Goal: Task Accomplishment & Management: Complete application form

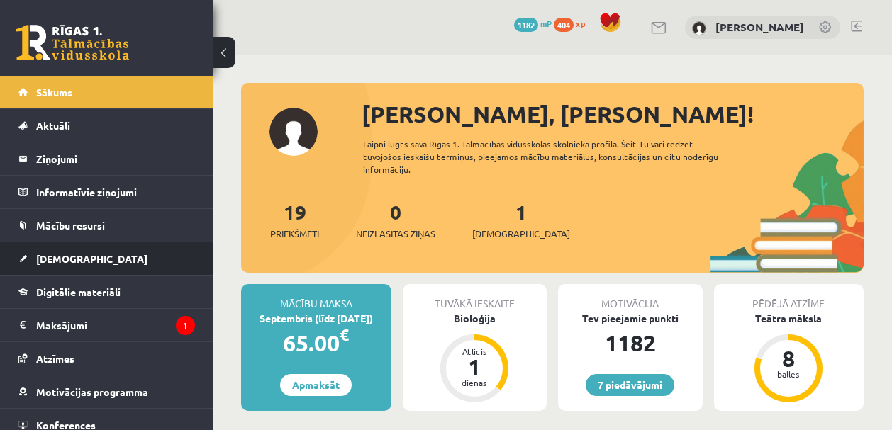
click at [110, 247] on link "[DEMOGRAPHIC_DATA]" at bounding box center [106, 258] width 176 height 33
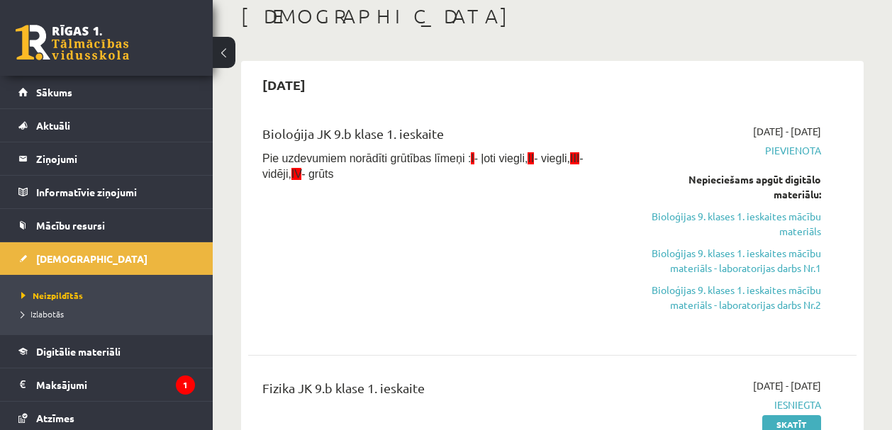
scroll to position [132, 0]
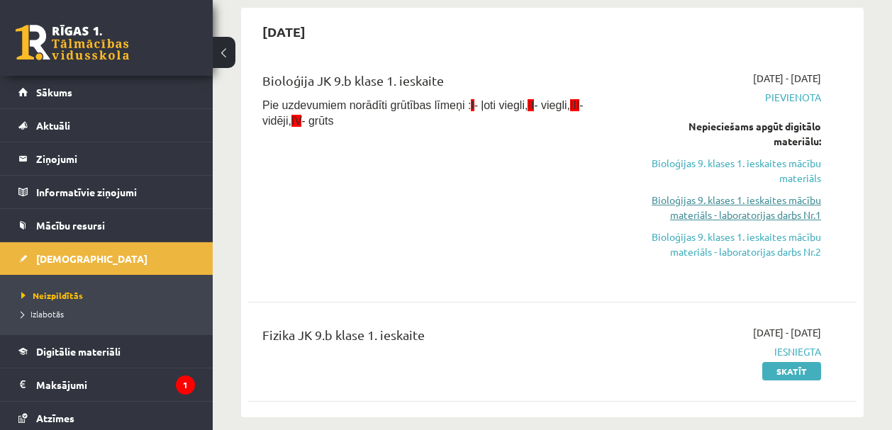
click at [682, 210] on link "Bioloģijas 9. klases 1. ieskaites mācību materiāls - laboratorijas darbs Nr.1" at bounding box center [735, 208] width 172 height 30
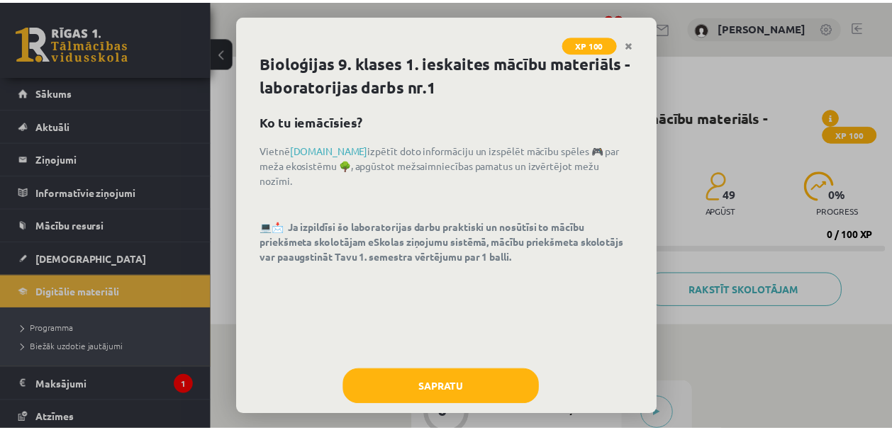
scroll to position [9, 0]
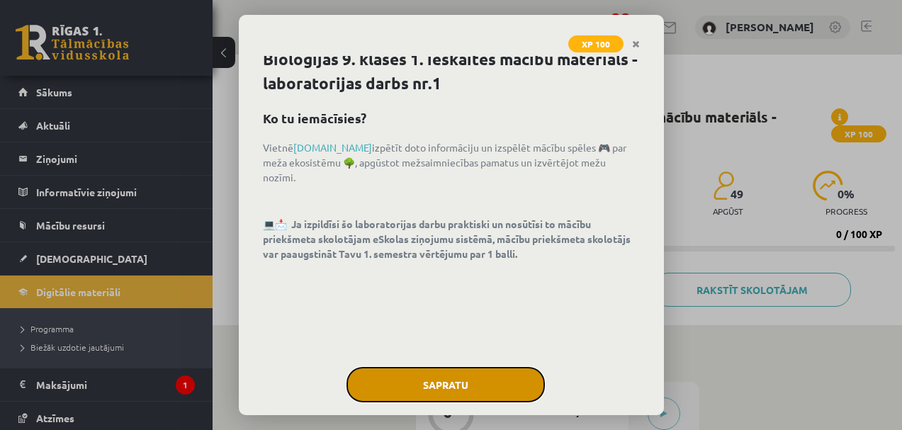
click at [490, 374] on button "Sapratu" at bounding box center [446, 384] width 198 height 35
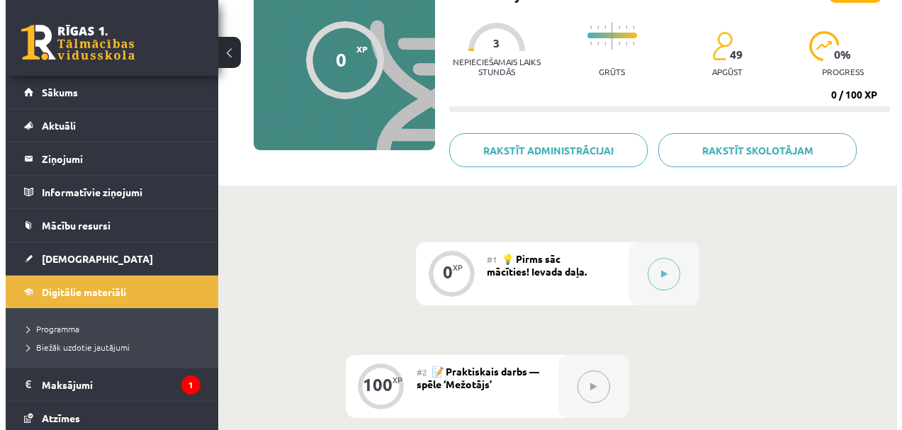
scroll to position [167, 0]
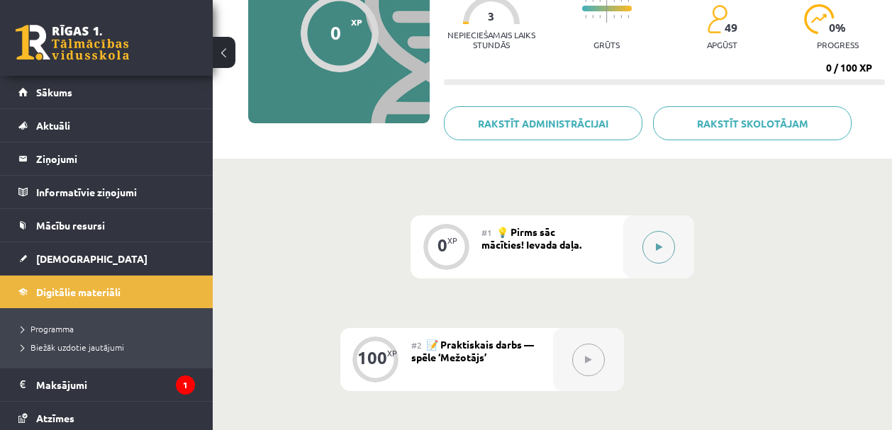
click at [651, 247] on button at bounding box center [658, 247] width 33 height 33
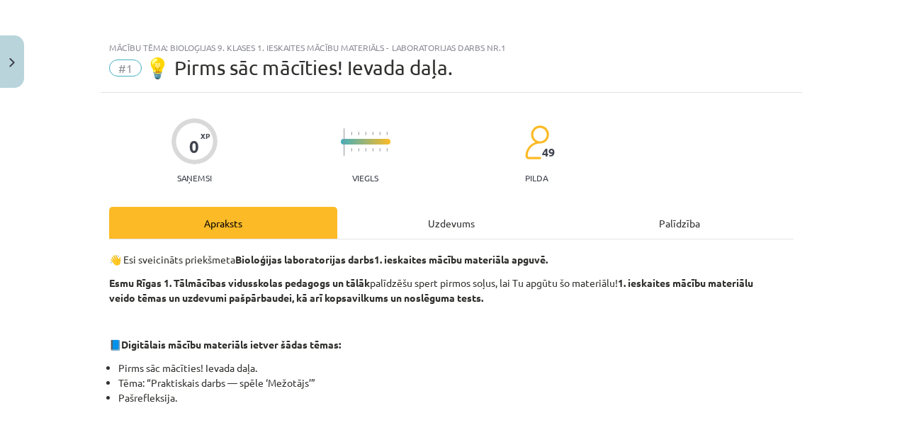
scroll to position [0, 0]
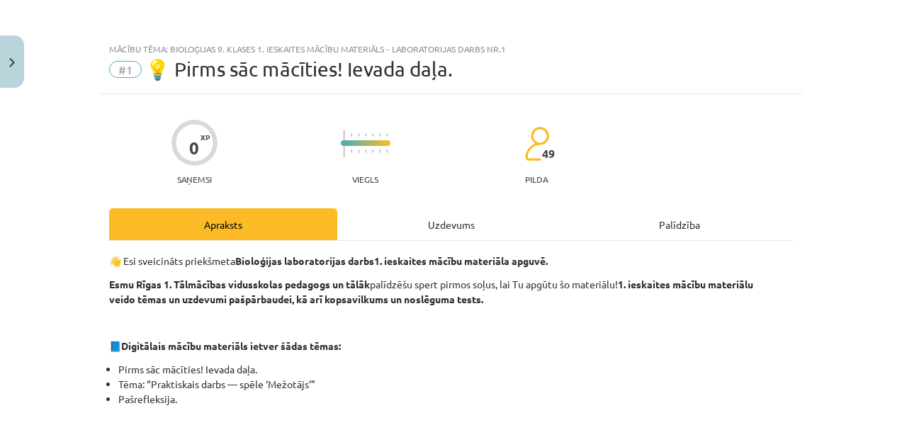
click at [431, 225] on div "Uzdevums" at bounding box center [451, 224] width 228 height 32
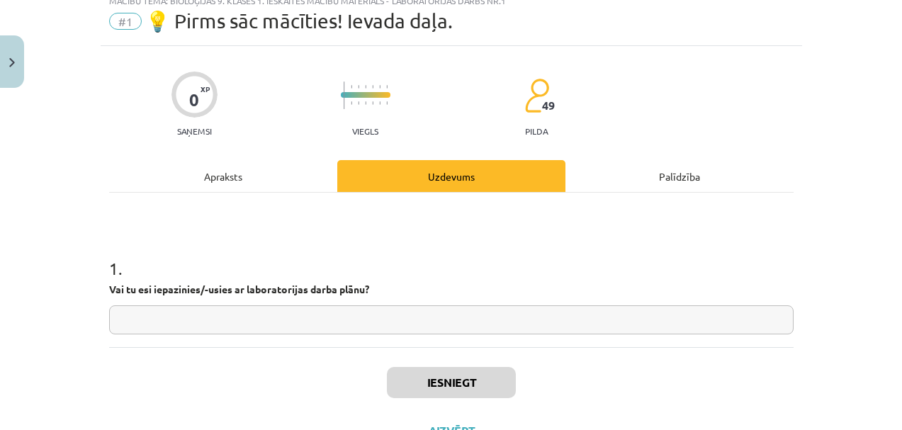
scroll to position [108, 0]
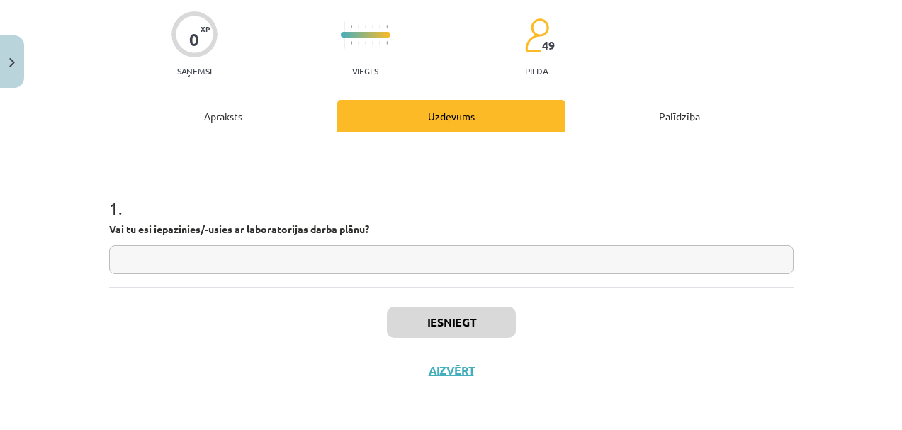
click at [702, 117] on div "Palīdzība" at bounding box center [680, 116] width 228 height 32
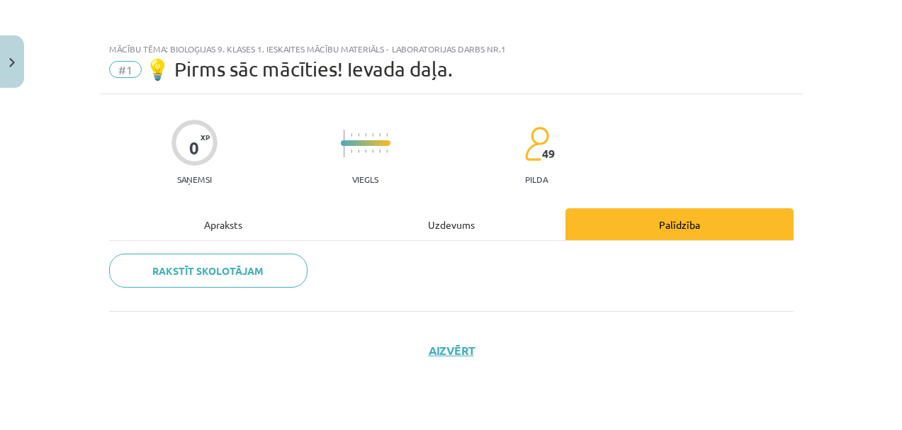
click at [224, 233] on div "Apraksts" at bounding box center [223, 224] width 228 height 32
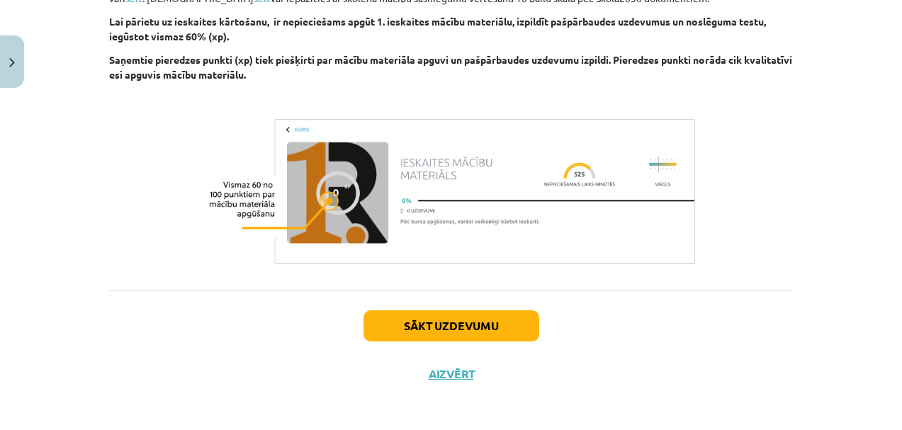
scroll to position [573, 0]
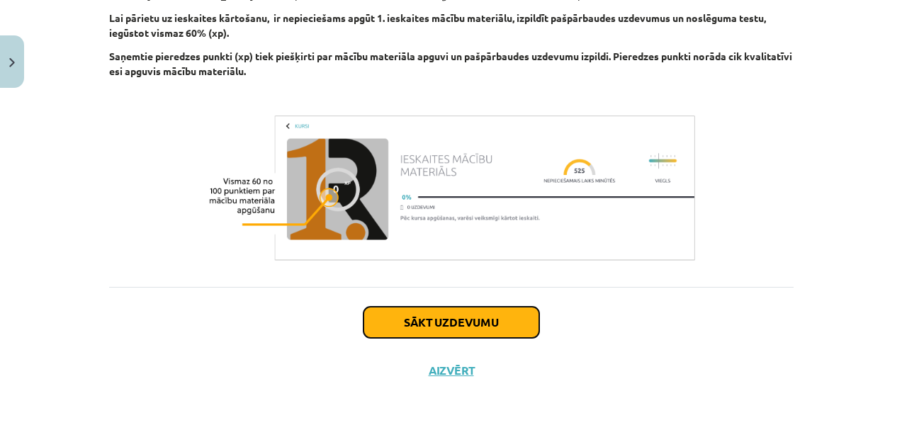
click at [445, 327] on button "Sākt uzdevumu" at bounding box center [452, 322] width 176 height 31
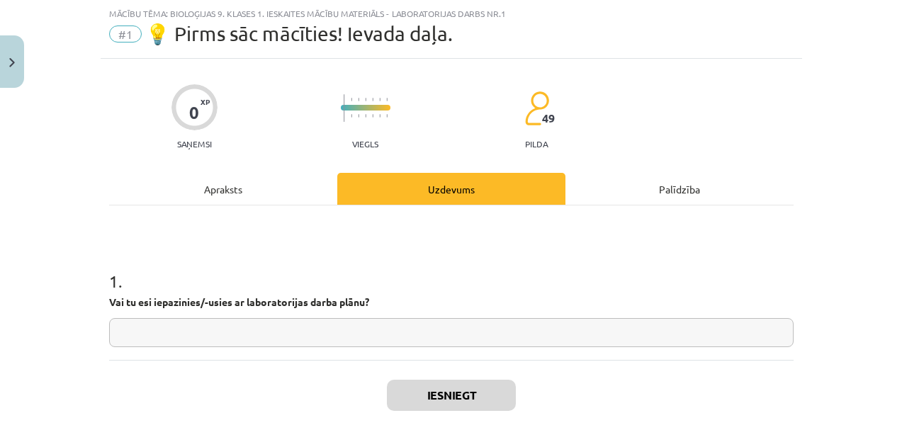
scroll to position [35, 0]
click at [195, 331] on input "text" at bounding box center [451, 332] width 685 height 29
type input "*"
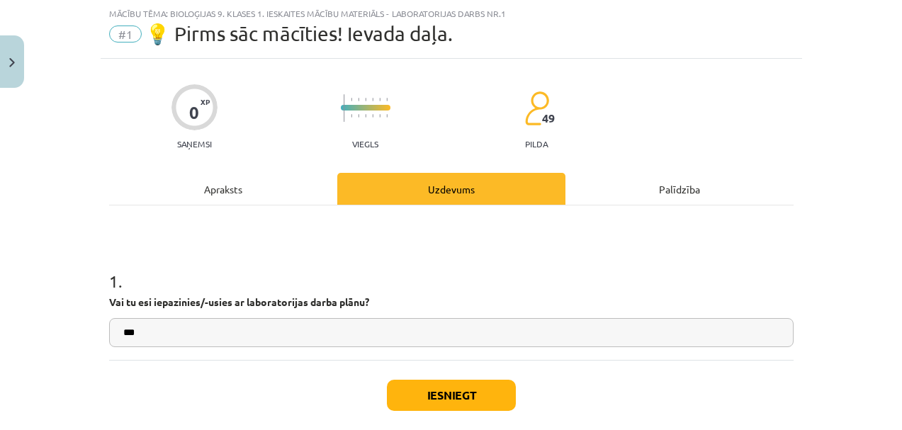
type input "***"
click at [447, 388] on button "Iesniegt" at bounding box center [451, 395] width 129 height 31
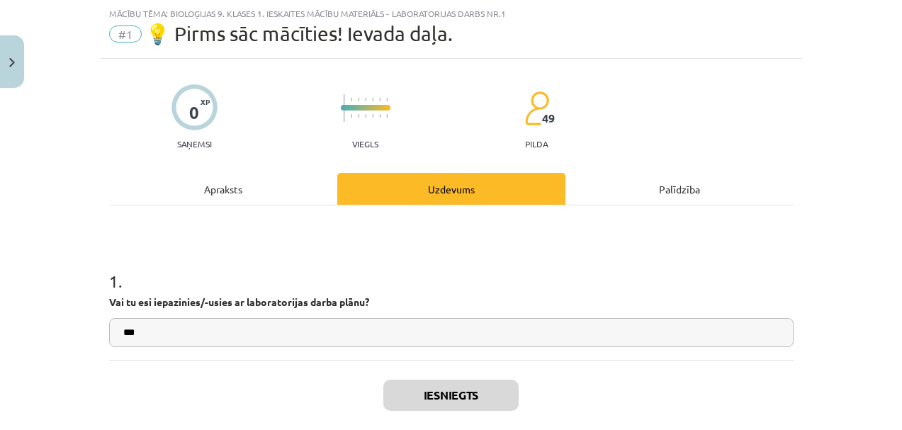
click at [686, 196] on div "Palīdzība" at bounding box center [680, 189] width 228 height 32
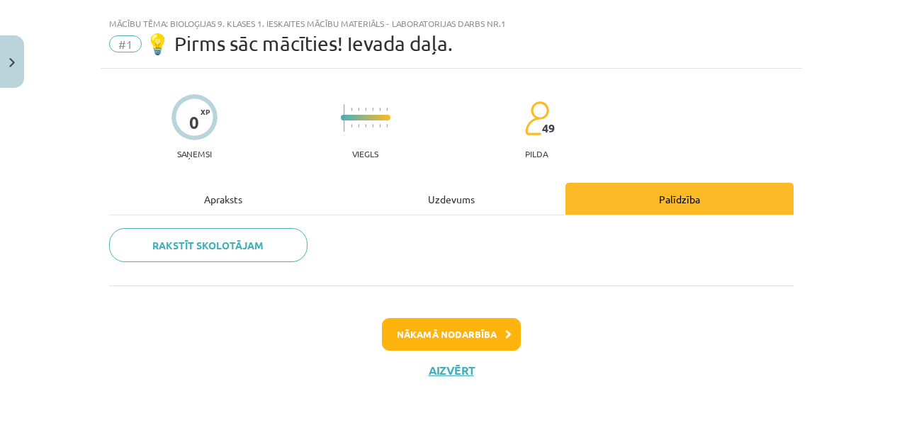
scroll to position [25, 0]
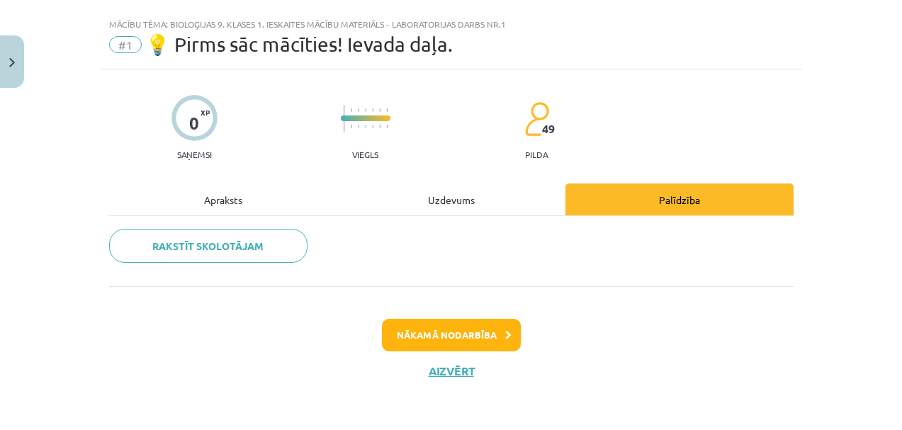
click at [436, 219] on div "Rakstīt skolotājam" at bounding box center [451, 251] width 685 height 70
click at [447, 204] on div "Uzdevums" at bounding box center [451, 200] width 228 height 32
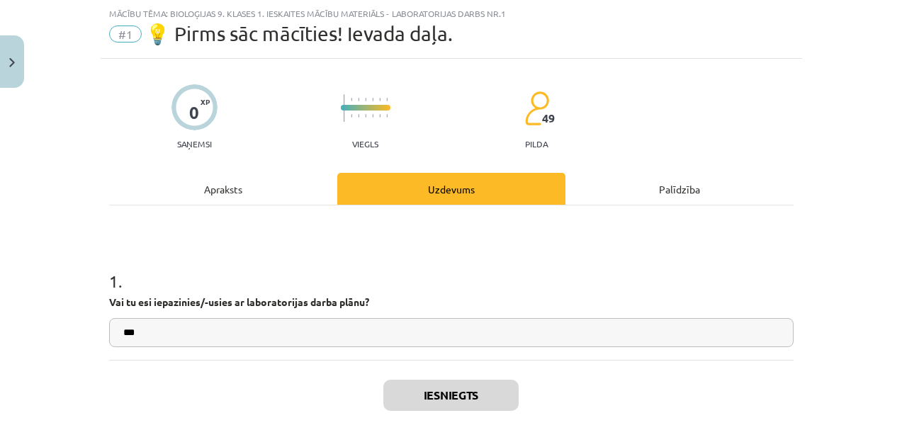
click at [252, 317] on div "1 . Vai tu esi iepazinies/-usies ar laboratorijas darba plānu? ***" at bounding box center [451, 297] width 685 height 101
click at [524, 124] on img at bounding box center [536, 108] width 25 height 35
click at [669, 198] on div "Palīdzība" at bounding box center [680, 189] width 228 height 32
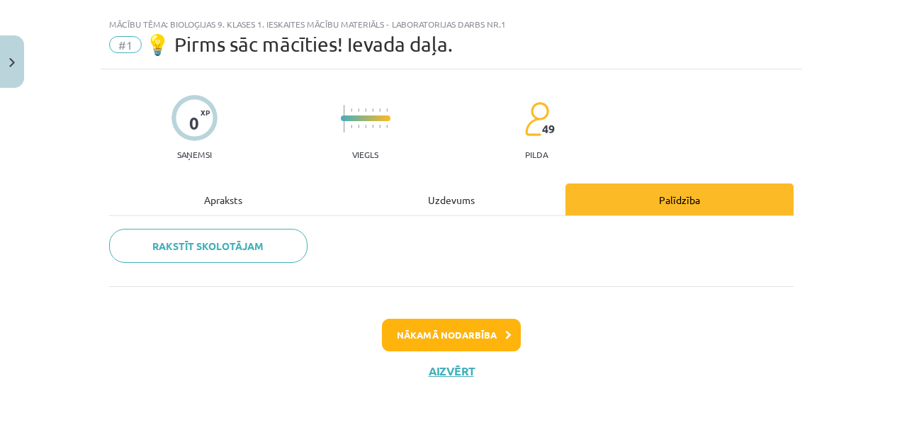
click at [459, 204] on div "Uzdevums" at bounding box center [451, 200] width 228 height 32
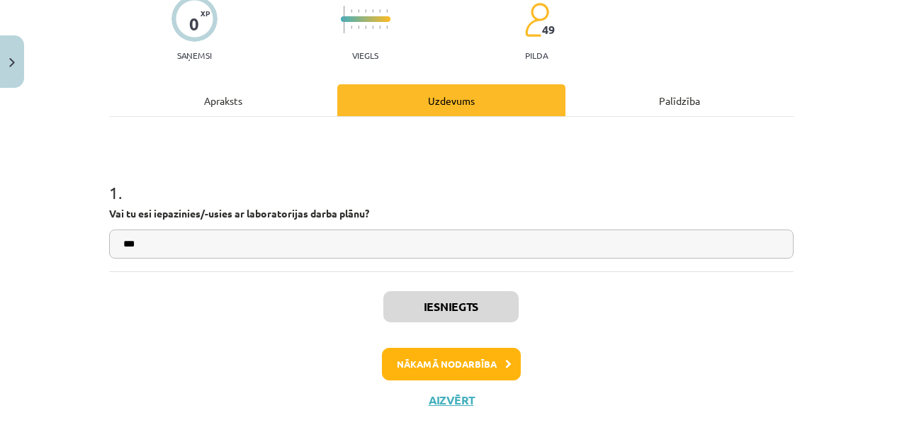
scroll to position [137, 0]
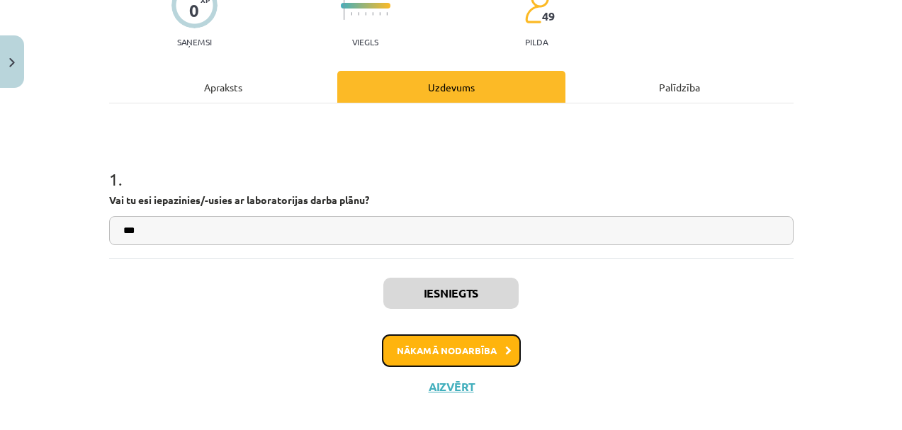
click at [451, 352] on button "Nākamā nodarbība" at bounding box center [451, 351] width 139 height 33
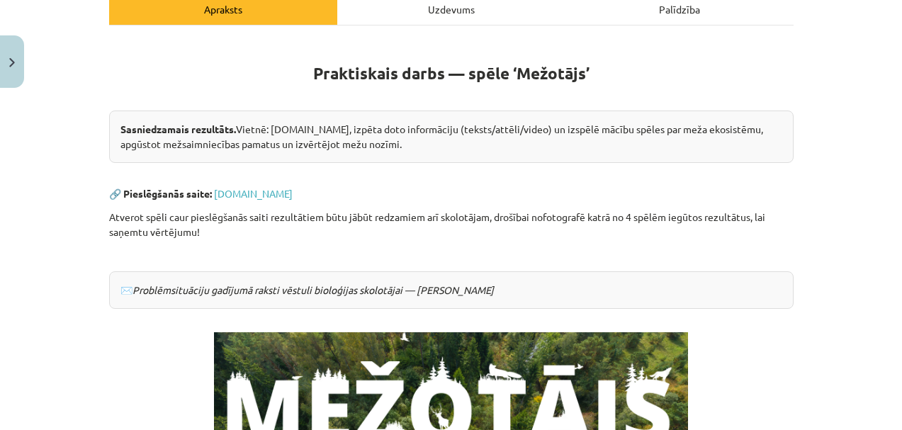
scroll to position [88, 0]
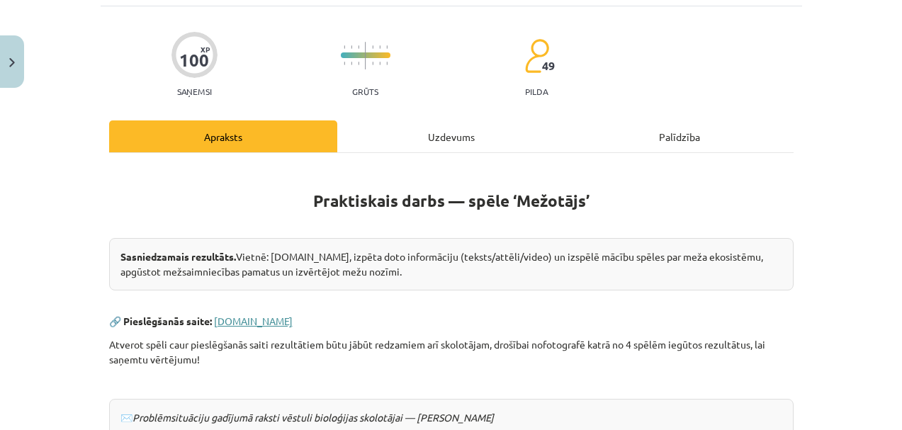
click at [253, 316] on link "www.mezotajs.lv" at bounding box center [253, 321] width 79 height 13
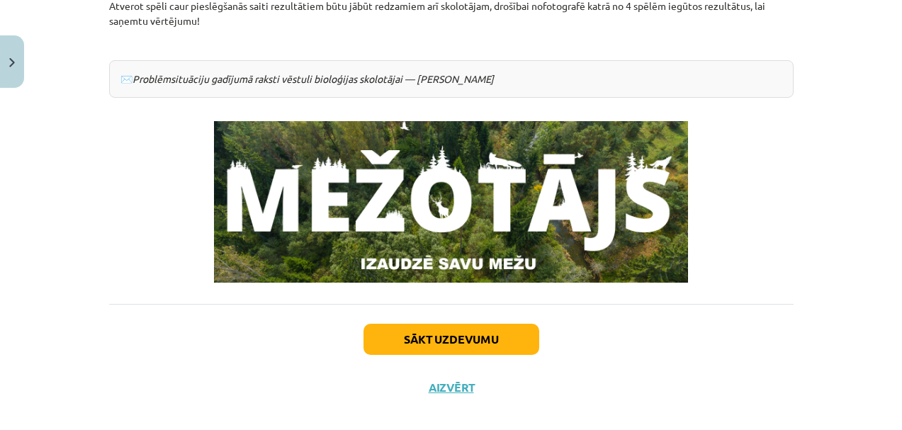
scroll to position [412, 0]
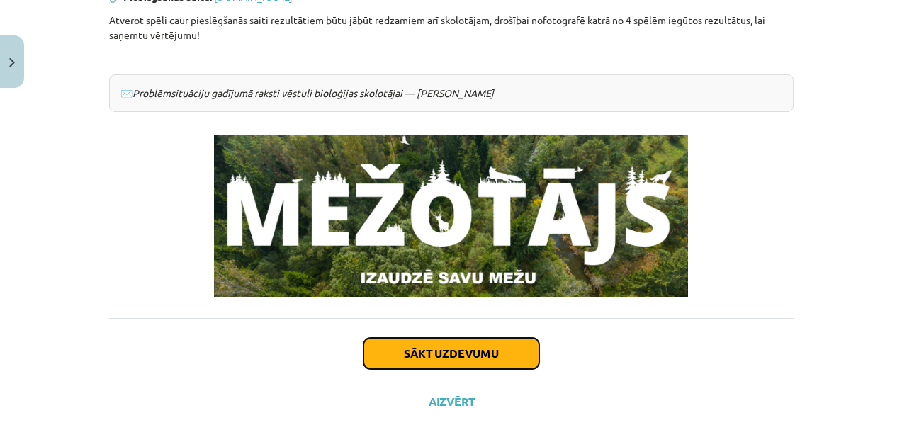
click at [471, 352] on button "Sākt uzdevumu" at bounding box center [452, 353] width 176 height 31
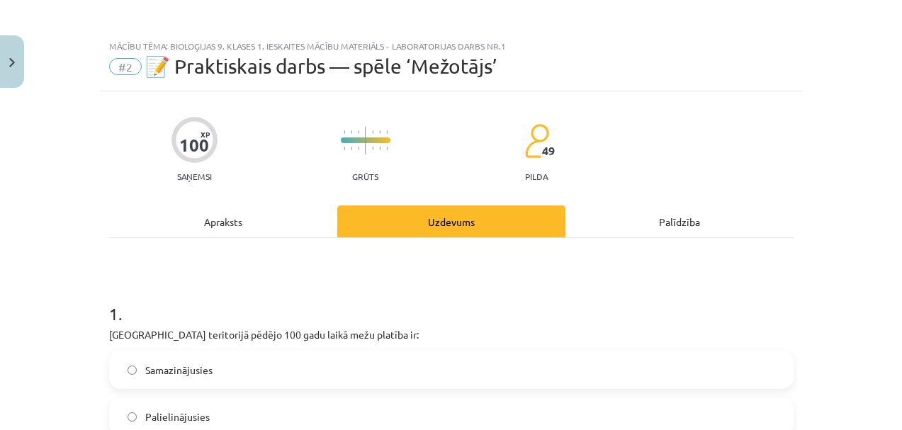
scroll to position [0, 0]
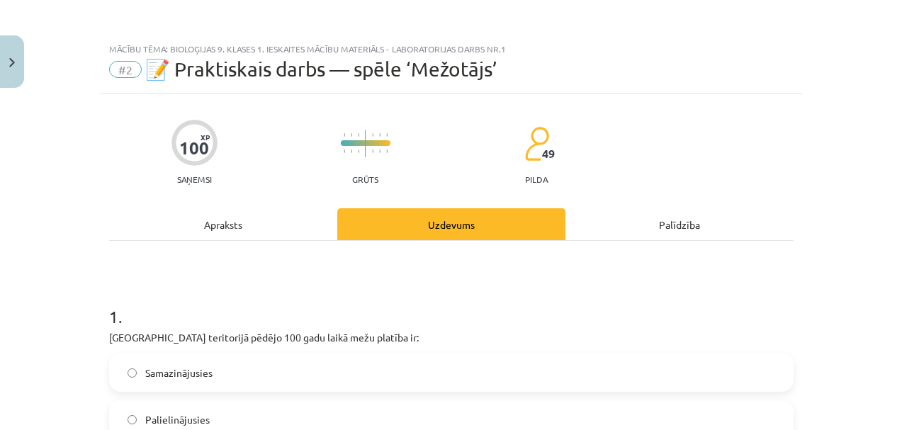
click at [243, 223] on div "Apraksts" at bounding box center [223, 224] width 228 height 32
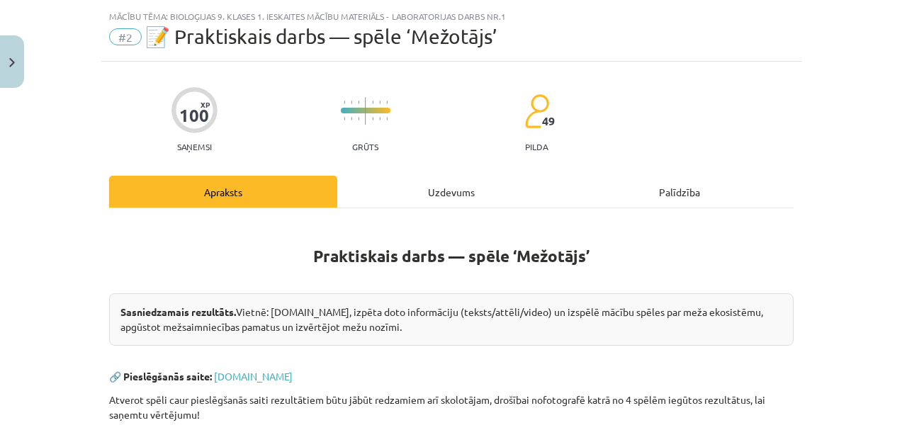
scroll to position [162, 0]
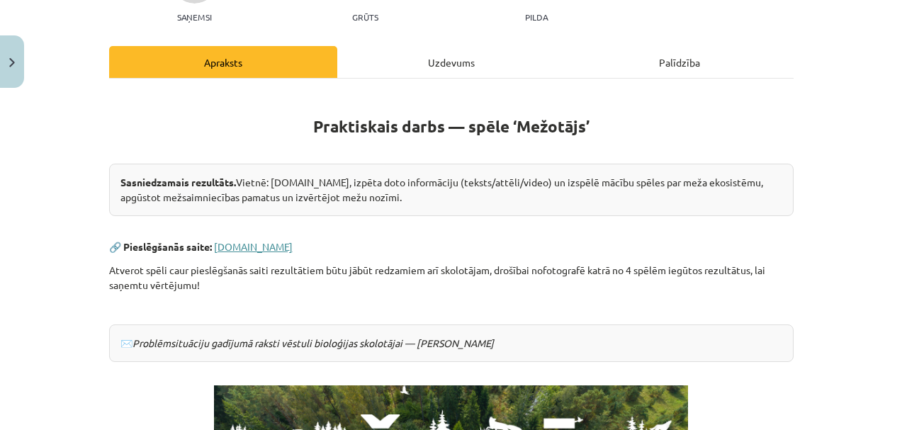
click at [275, 247] on link "www.mezotajs.lv" at bounding box center [253, 246] width 79 height 13
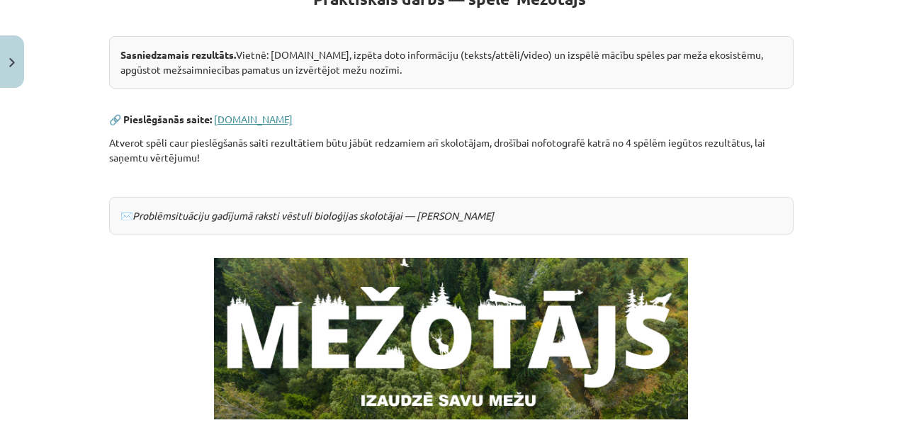
scroll to position [290, 0]
click at [235, 118] on link "www.mezotajs.lv" at bounding box center [253, 119] width 79 height 13
click at [231, 120] on link "www.mezotajs.lv" at bounding box center [253, 119] width 79 height 13
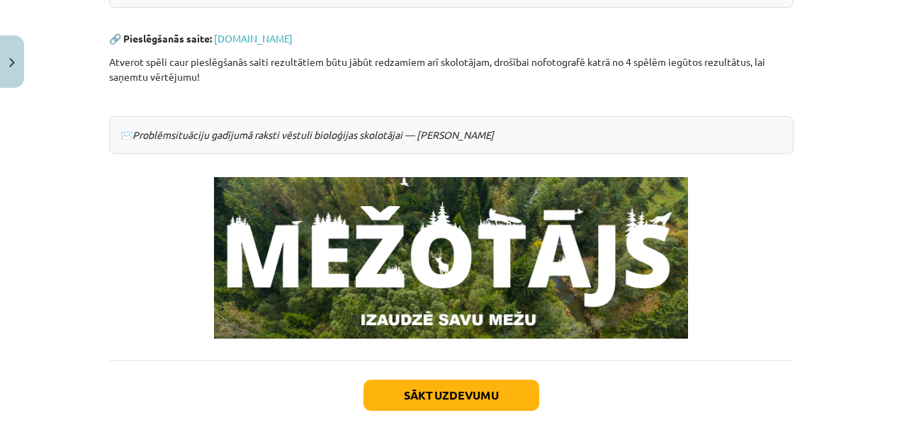
scroll to position [443, 0]
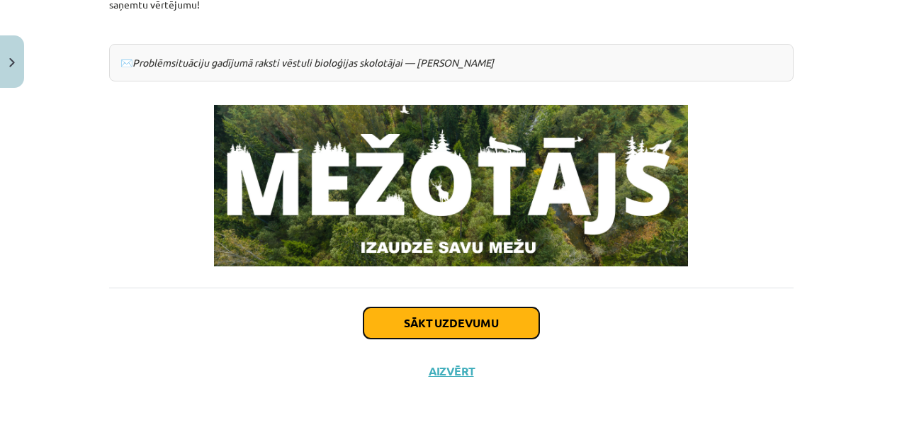
click at [420, 332] on button "Sākt uzdevumu" at bounding box center [452, 323] width 176 height 31
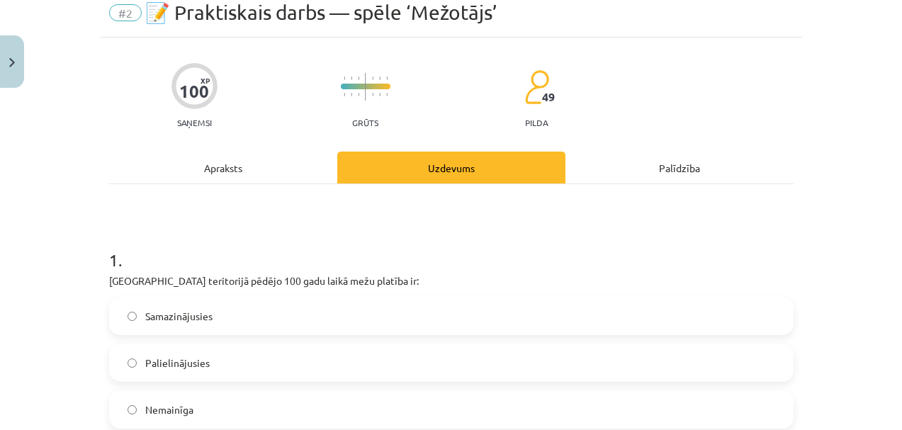
scroll to position [1, 0]
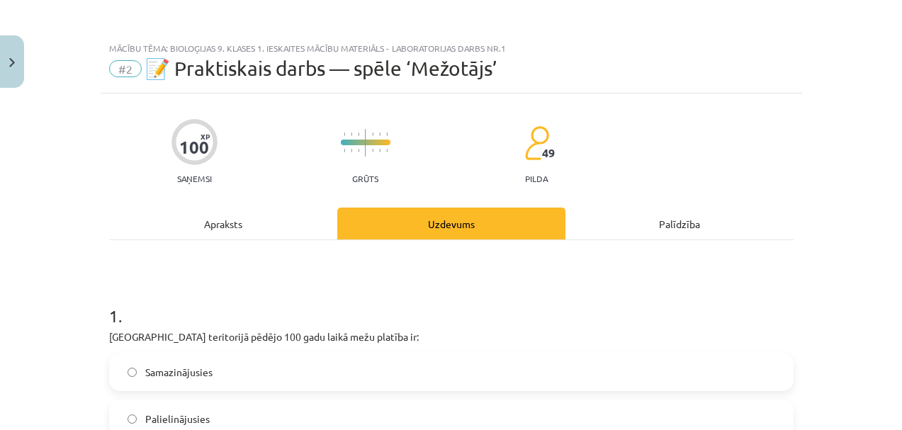
drag, startPoint x: 223, startPoint y: 231, endPoint x: 223, endPoint y: 210, distance: 21.3
click at [223, 231] on div "Apraksts" at bounding box center [223, 224] width 228 height 32
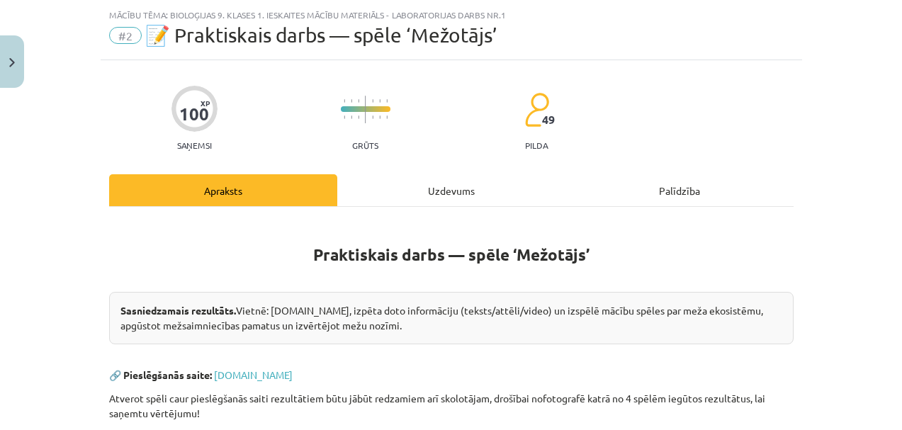
scroll to position [35, 0]
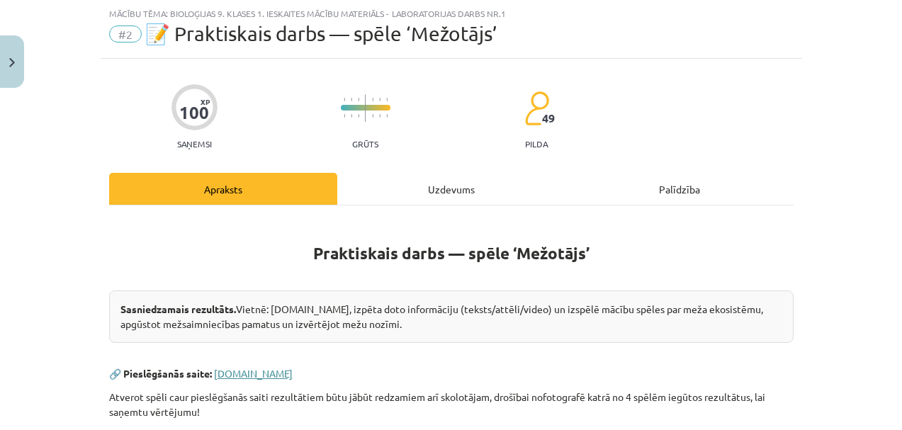
click at [237, 369] on link "www.mezotajs.lv" at bounding box center [253, 373] width 79 height 13
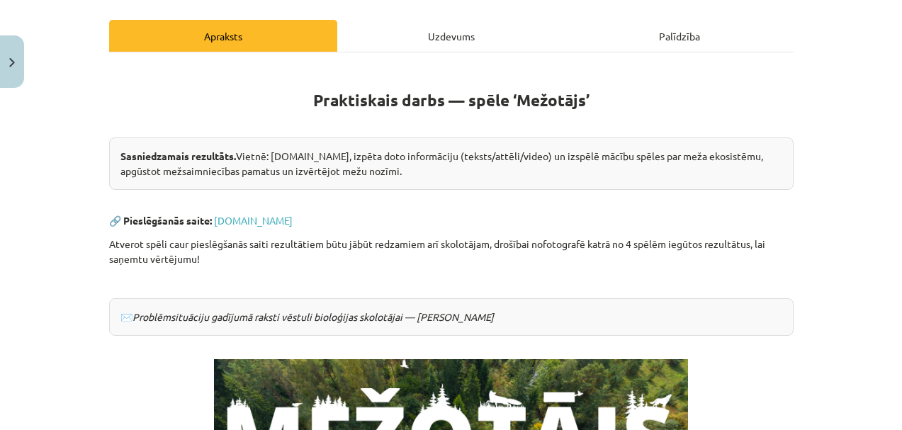
click at [415, 43] on div "Uzdevums" at bounding box center [451, 36] width 228 height 32
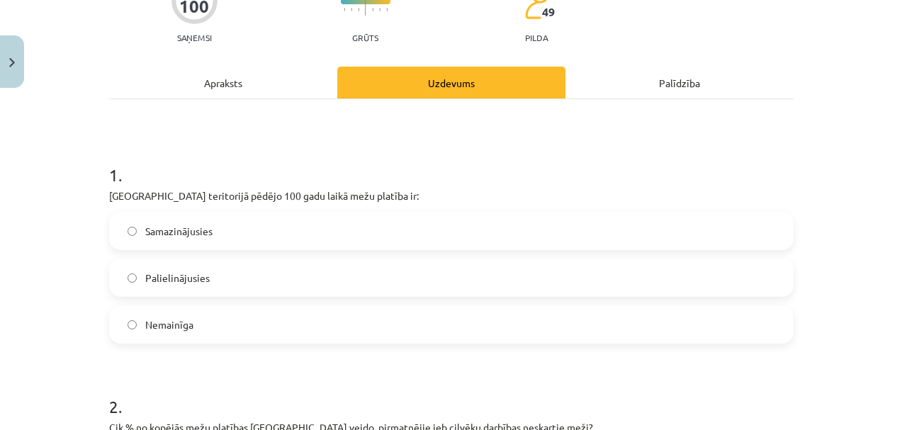
scroll to position [164, 0]
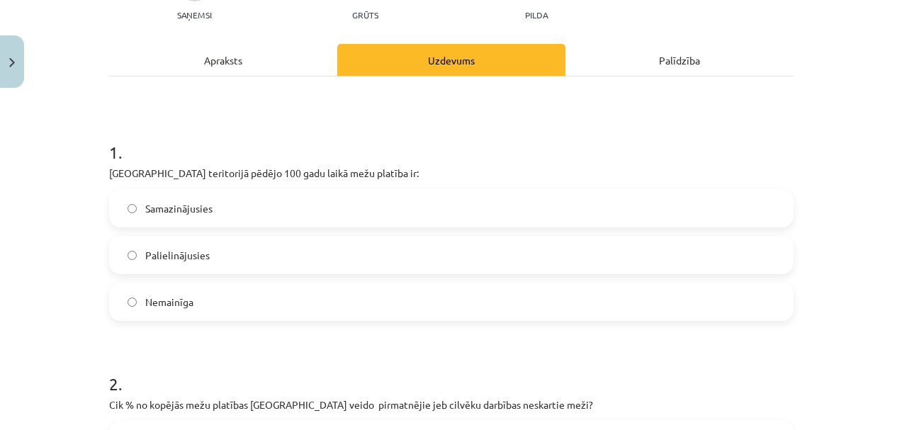
drag, startPoint x: 167, startPoint y: 258, endPoint x: 166, endPoint y: 249, distance: 9.3
click at [167, 258] on span "Palielinājusies" at bounding box center [177, 255] width 64 height 15
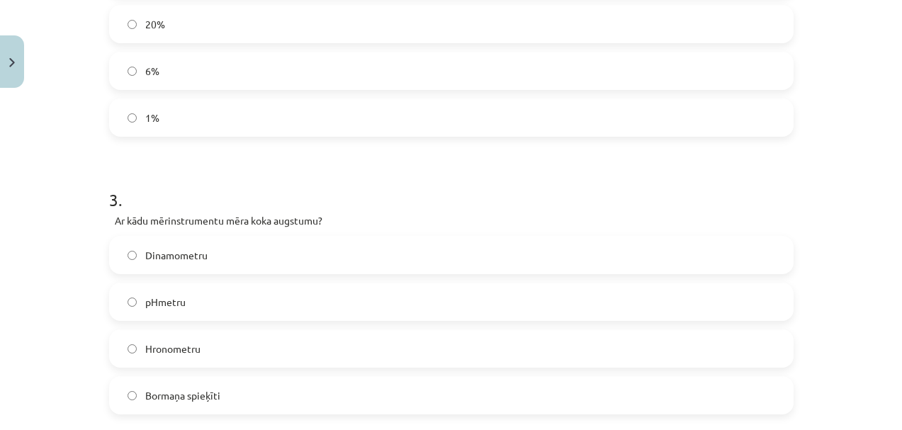
scroll to position [708, 0]
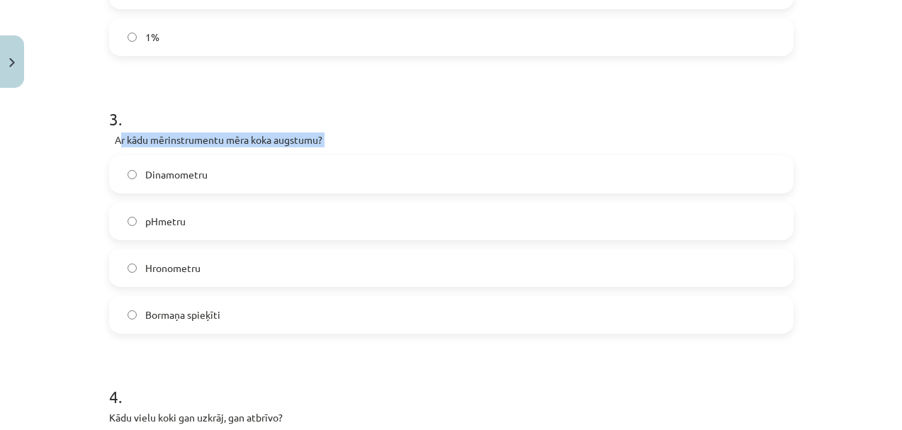
drag, startPoint x: 113, startPoint y: 136, endPoint x: 269, endPoint y: 155, distance: 156.3
click at [269, 155] on div "3 . Ar kādu mērinstrumentu mēra koka augstumu? Dinamometru pHmetru Hronometru B…" at bounding box center [451, 208] width 685 height 249
click at [377, 128] on h1 "3 ." at bounding box center [451, 106] width 685 height 44
drag, startPoint x: 109, startPoint y: 140, endPoint x: 289, endPoint y: 150, distance: 180.3
click at [289, 150] on div "3 . Ar kādu mērinstrumentu mēra koka augstumu? Dinamometru pHmetru Hronometru B…" at bounding box center [451, 208] width 685 height 249
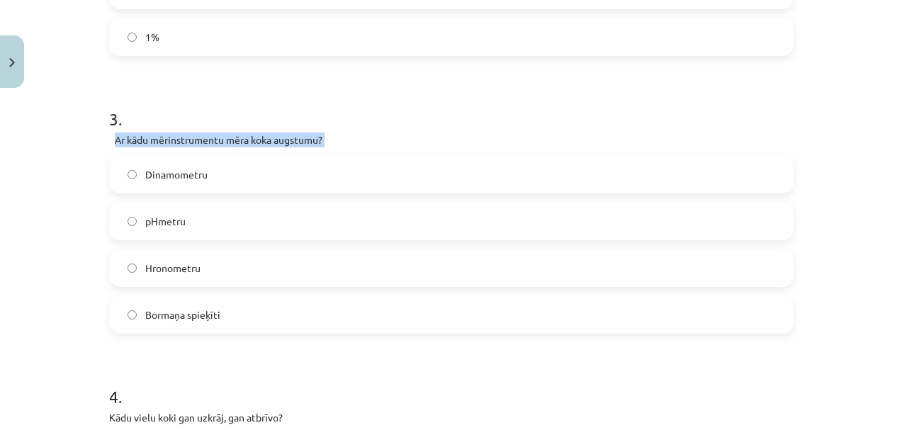
copy div "Ar kādu mērinstrumentu mēra koka augstumu?"
drag, startPoint x: 242, startPoint y: 320, endPoint x: 221, endPoint y: 323, distance: 21.5
click at [242, 320] on label "Bormaņa spieķīti" at bounding box center [452, 314] width 682 height 35
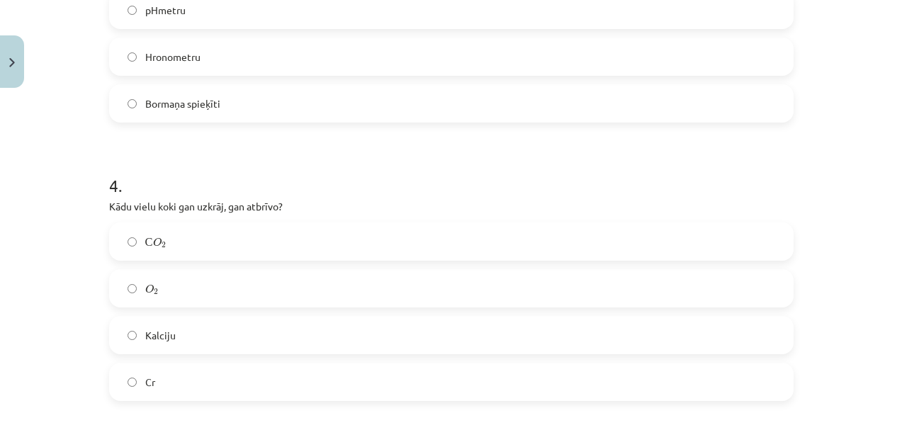
scroll to position [938, 0]
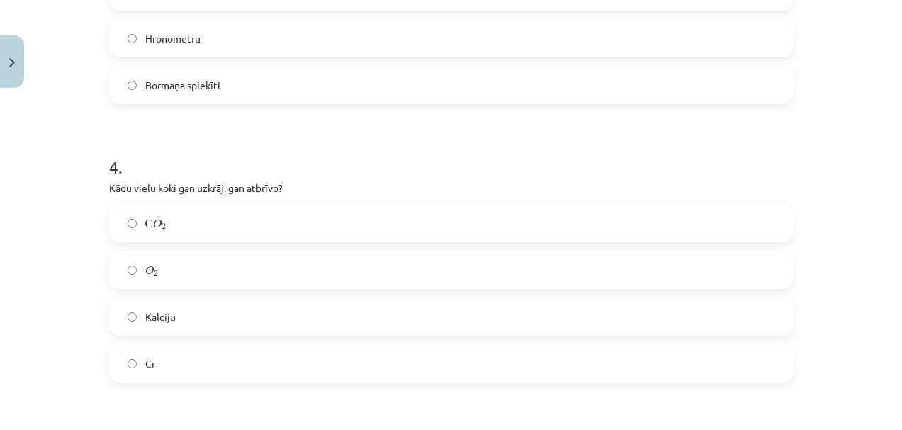
drag, startPoint x: 114, startPoint y: 182, endPoint x: 106, endPoint y: 189, distance: 11.1
click at [113, 186] on p "Kādu vielu koki gan uzkrāj, gan atbrīvo?" at bounding box center [451, 188] width 685 height 15
drag, startPoint x: 102, startPoint y: 188, endPoint x: 291, endPoint y: 203, distance: 189.1
copy div "Kādu vielu koki gan uzkrāj, gan atbrīvo?"
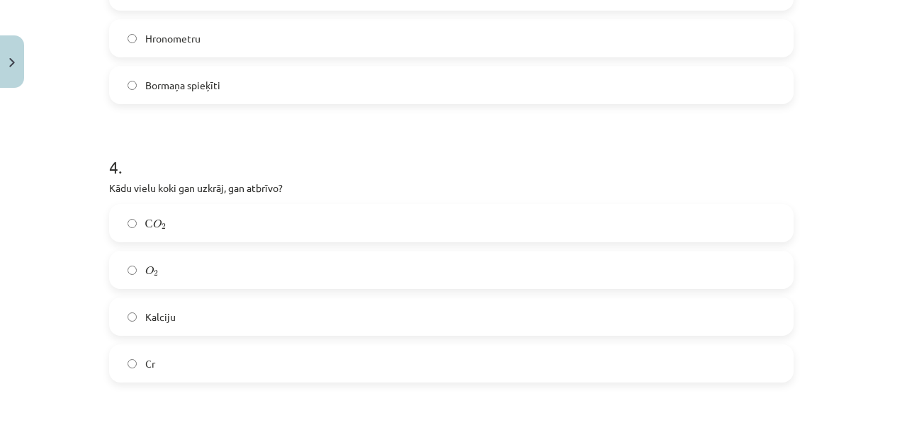
click at [353, 191] on p "Kādu vielu koki gan uzkrāj, gan atbrīvo?" at bounding box center [451, 188] width 685 height 15
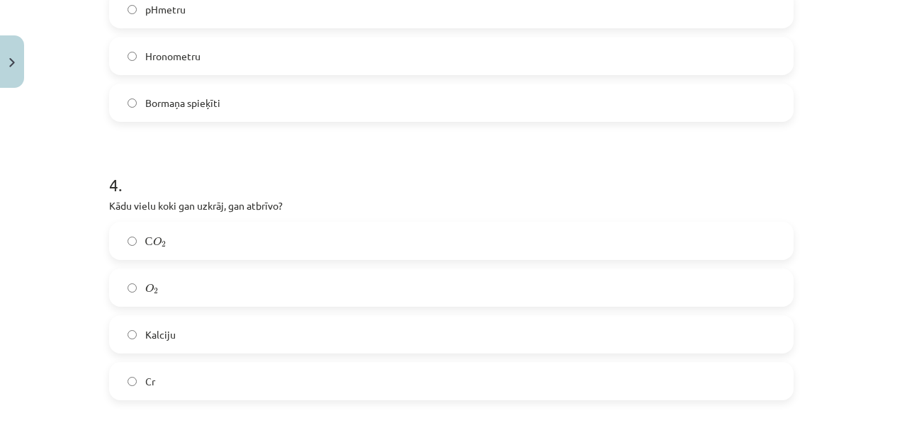
scroll to position [921, 0]
click at [288, 298] on label "O 2 O 2" at bounding box center [452, 286] width 682 height 35
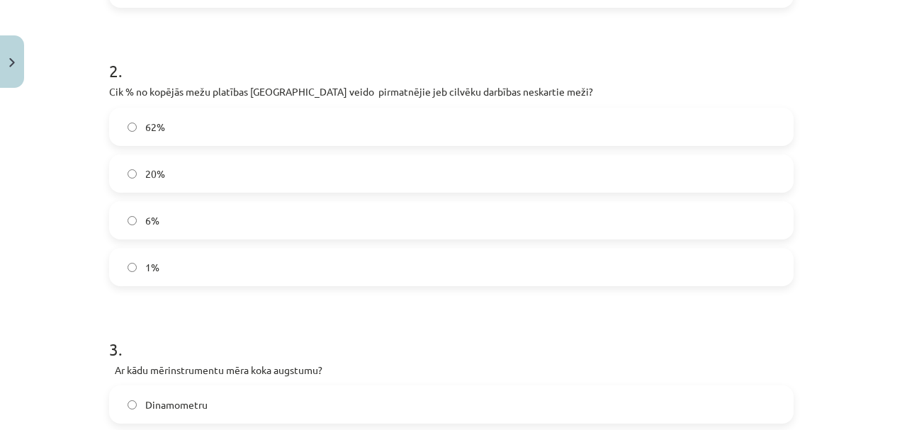
scroll to position [426, 0]
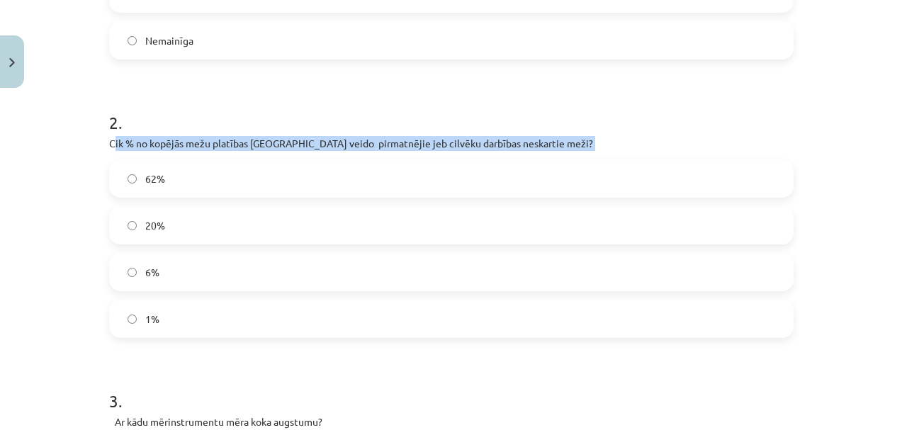
drag, startPoint x: 108, startPoint y: 140, endPoint x: 213, endPoint y: 170, distance: 109.2
click at [213, 170] on div "2 . Cik % no kopējās mežu platības Latvijā veido pirmatnējie jeb cilvēku darbīb…" at bounding box center [451, 213] width 685 height 250
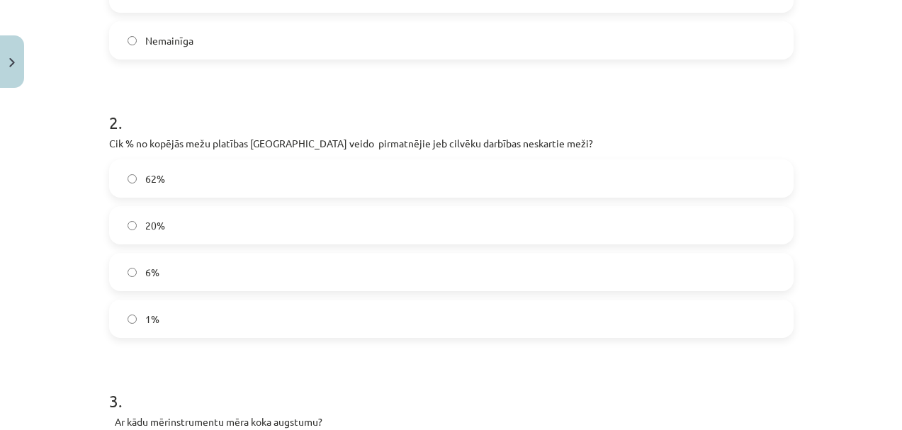
drag, startPoint x: 196, startPoint y: 125, endPoint x: 84, endPoint y: 128, distance: 112.0
click at [196, 125] on h1 "2 ." at bounding box center [451, 110] width 685 height 44
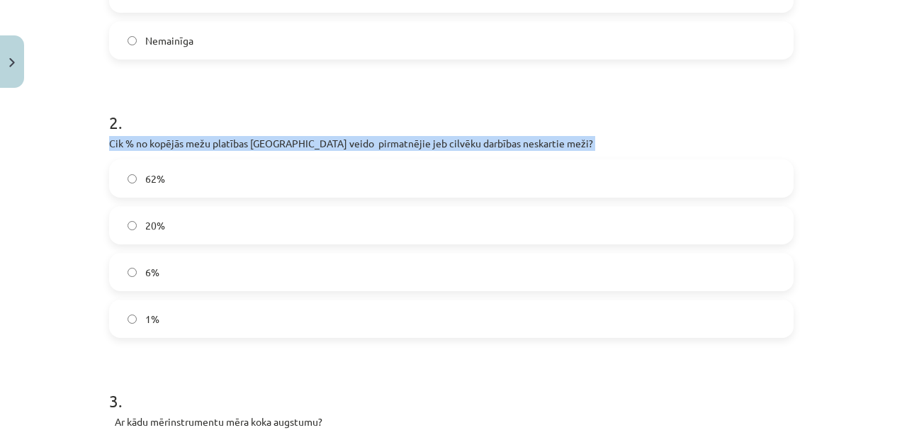
drag, startPoint x: 101, startPoint y: 137, endPoint x: 534, endPoint y: 157, distance: 434.2
copy div "Cik % no kopējās mežu platības Latvijā veido pirmatnējie jeb cilvēku darbības n…"
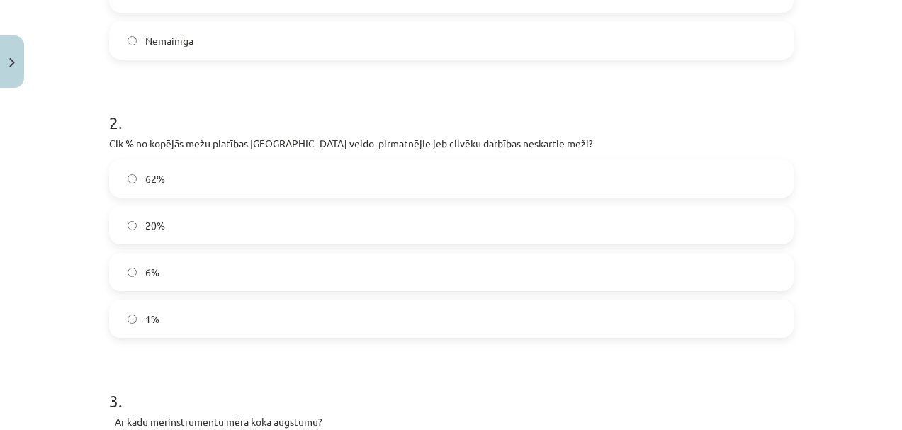
click at [327, 113] on h1 "2 ." at bounding box center [451, 110] width 685 height 44
drag, startPoint x: 310, startPoint y: 143, endPoint x: 320, endPoint y: 145, distance: 10.1
click at [365, 147] on p "Cik % no kopējās mežu platības Latvijā veido pirmatnējie jeb cilvēku darbības n…" at bounding box center [451, 143] width 685 height 15
drag, startPoint x: 305, startPoint y: 142, endPoint x: 356, endPoint y: 147, distance: 51.3
click at [356, 147] on p "Cik % no kopējās mežu platības Latvijā veido pirmatnējie jeb cilvēku darbības n…" at bounding box center [451, 143] width 685 height 15
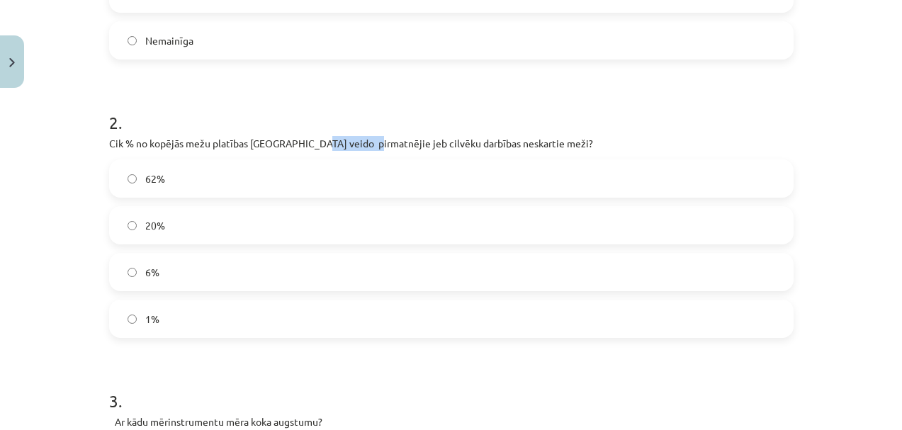
copy p "pirmatnējie"
click at [128, 327] on label "1%" at bounding box center [452, 318] width 682 height 35
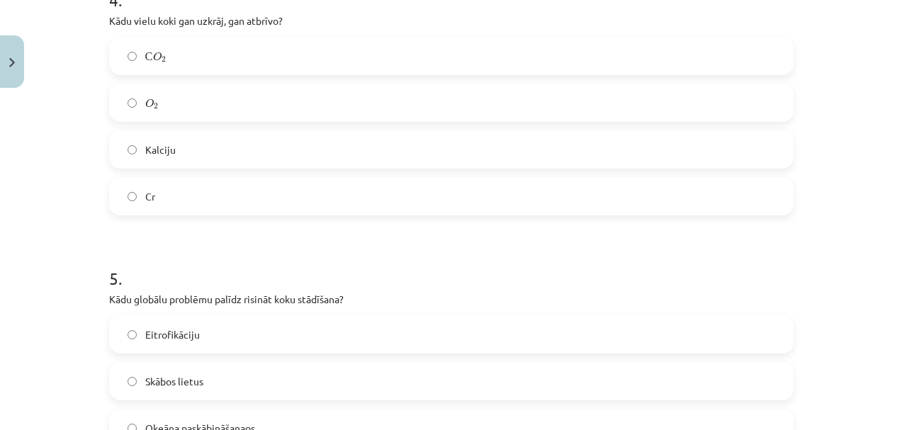
scroll to position [1333, 0]
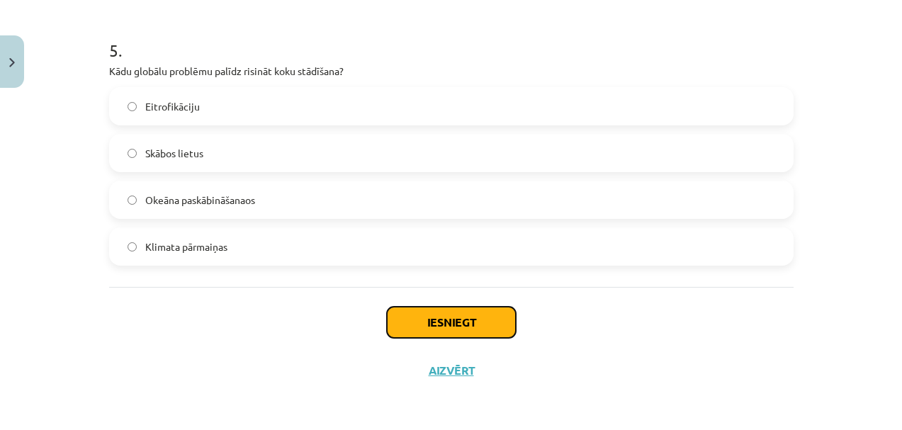
click at [476, 318] on button "Iesniegt" at bounding box center [451, 322] width 129 height 31
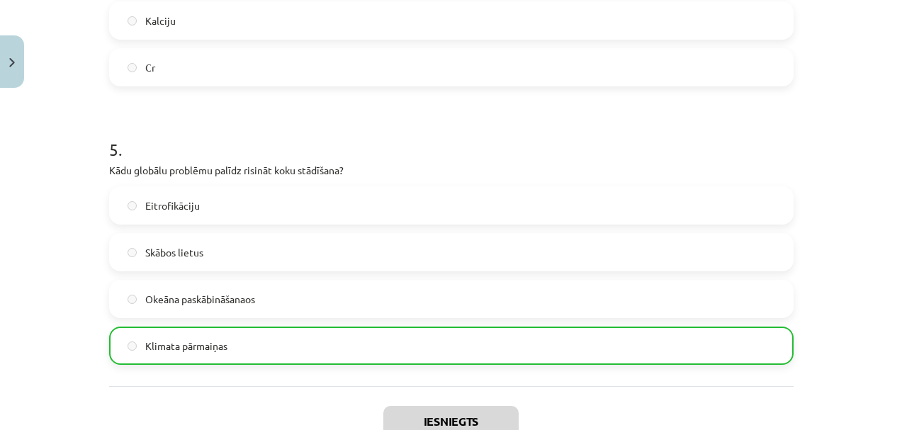
scroll to position [1378, 0]
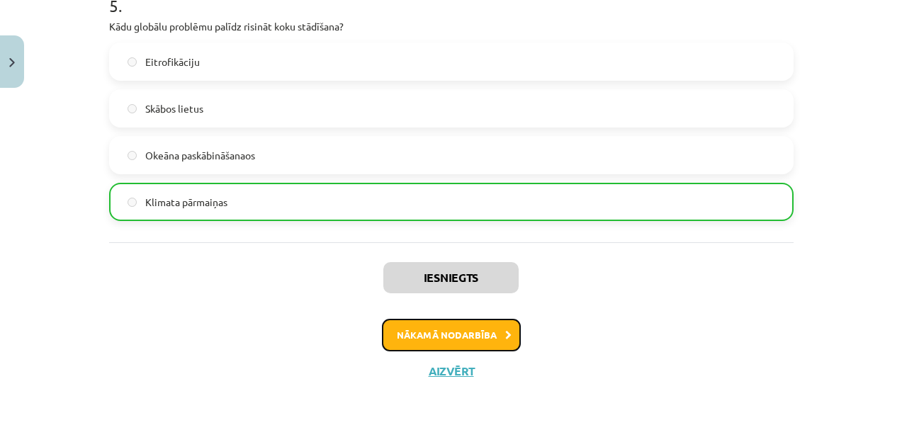
click at [471, 335] on button "Nākamā nodarbība" at bounding box center [451, 335] width 139 height 33
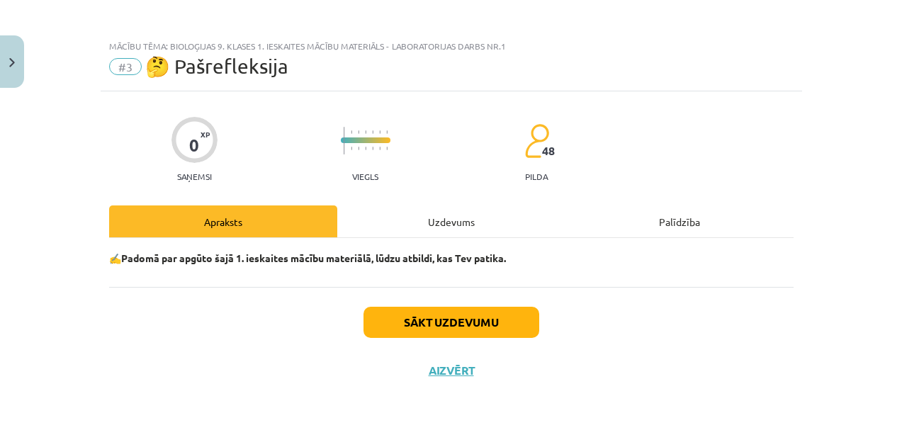
click at [456, 276] on div "✍️Padomā par apgūto šajā 1. ieskaites mācību materiālā, lūdzu atbildi, kas Tev …" at bounding box center [451, 262] width 685 height 49
click at [439, 220] on div "Uzdevums" at bounding box center [451, 222] width 228 height 32
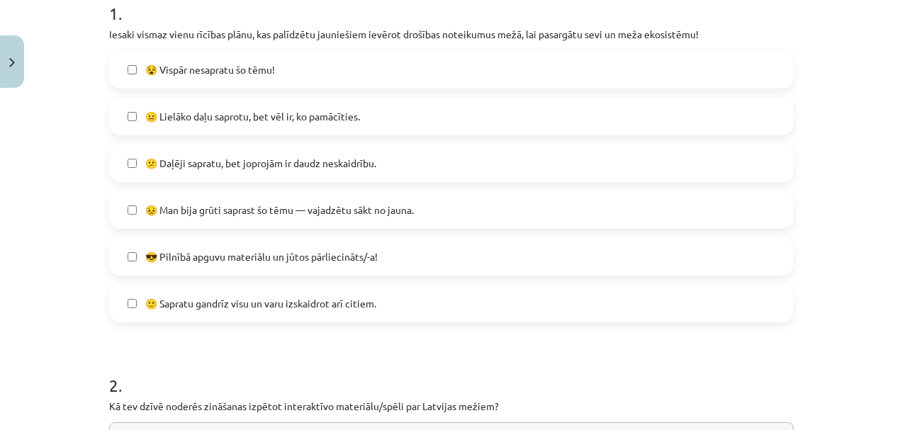
scroll to position [281, 0]
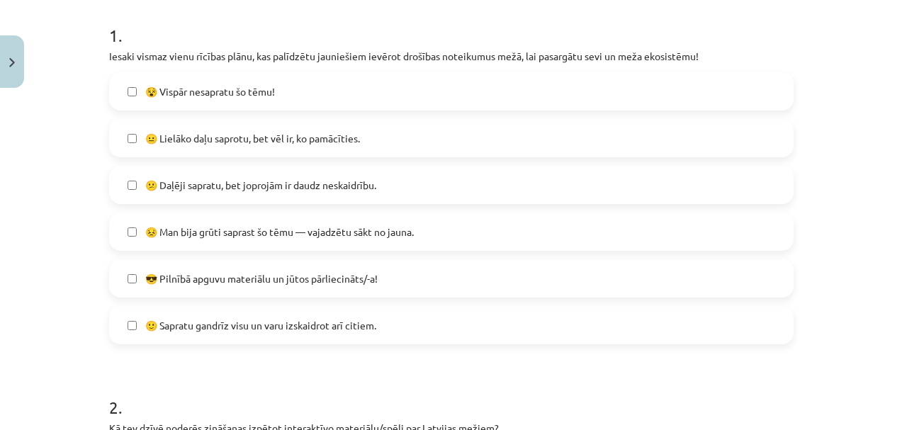
click at [294, 330] on span "🙂 Sapratu gandrīz visu un varu izskaidrot arī citiem." at bounding box center [260, 325] width 231 height 15
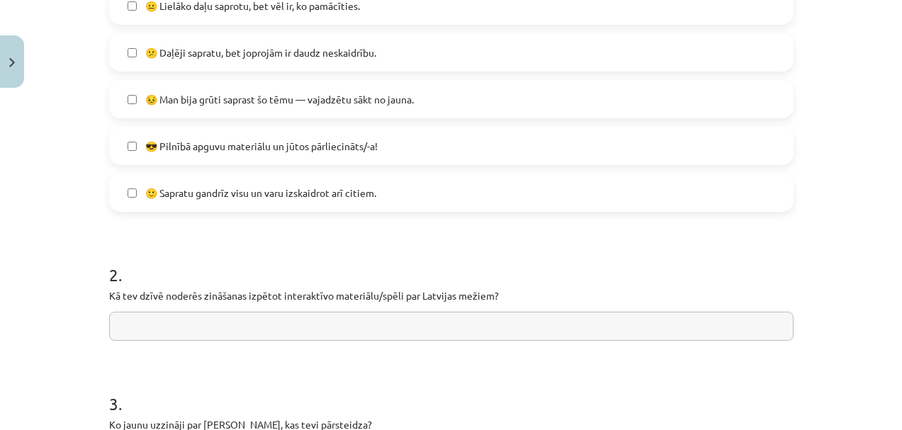
scroll to position [415, 0]
click at [294, 332] on input "text" at bounding box center [451, 325] width 685 height 29
click at [289, 334] on input "text" at bounding box center [451, 325] width 685 height 29
type input "*"
click at [167, 325] on input "**********" at bounding box center [451, 325] width 685 height 29
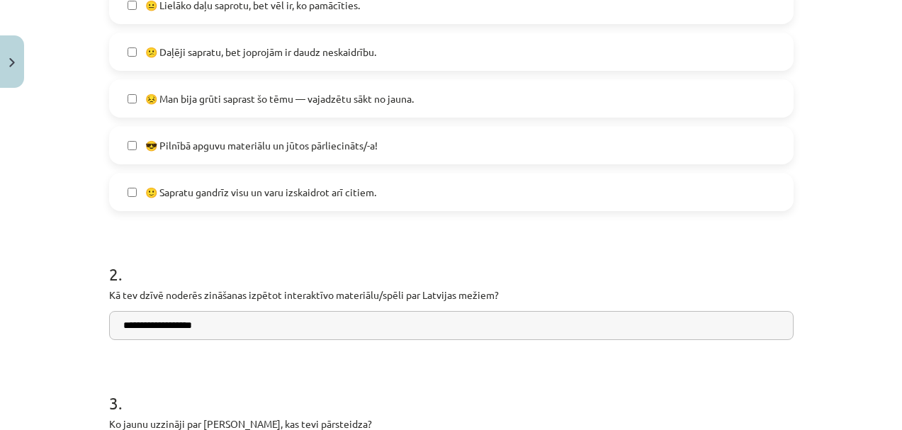
click at [224, 330] on input "**********" at bounding box center [451, 325] width 685 height 29
click at [221, 330] on input "**********" at bounding box center [451, 325] width 685 height 29
click at [231, 327] on input "**********" at bounding box center [451, 325] width 685 height 29
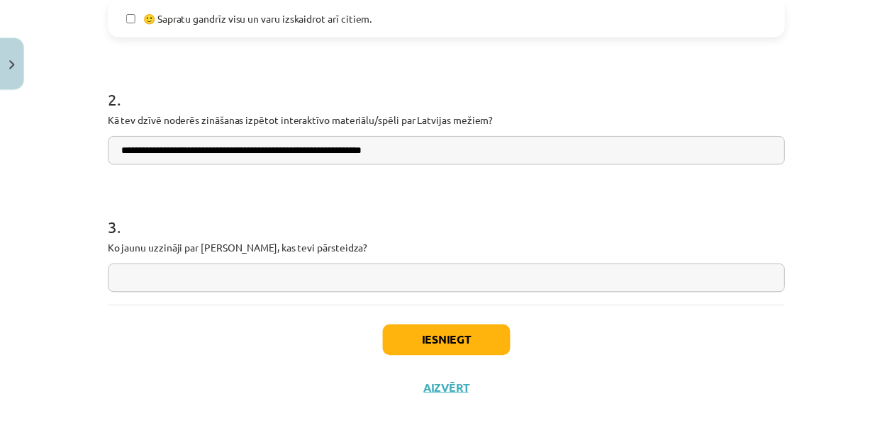
scroll to position [610, 0]
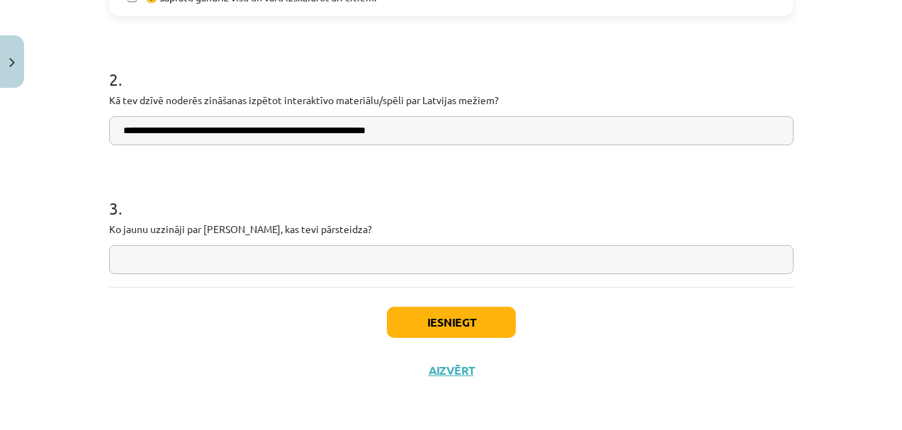
type input "**********"
click at [181, 262] on input "text" at bounding box center [451, 259] width 685 height 29
type input "*"
click at [200, 263] on input "**********" at bounding box center [451, 259] width 685 height 29
type input "**********"
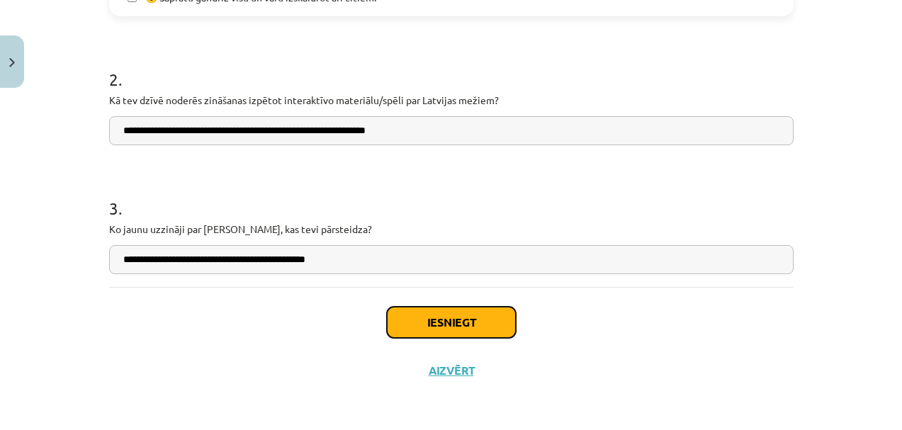
click at [401, 315] on button "Iesniegt" at bounding box center [451, 322] width 129 height 31
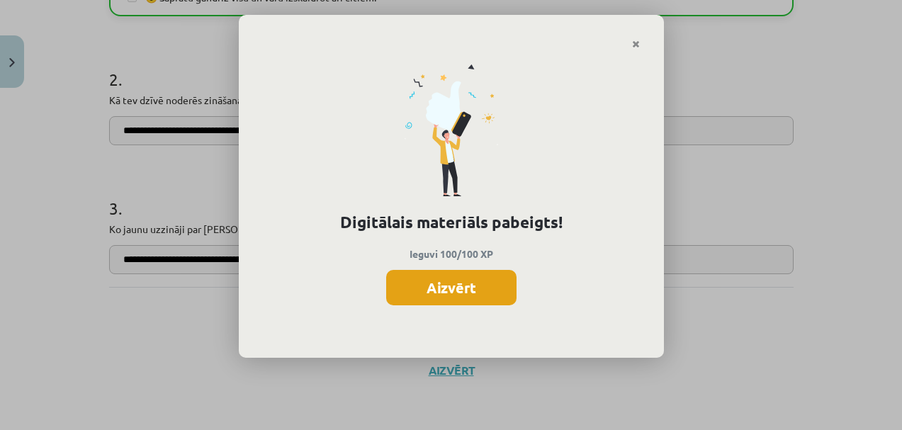
click at [416, 296] on button "Aizvērt" at bounding box center [451, 287] width 130 height 35
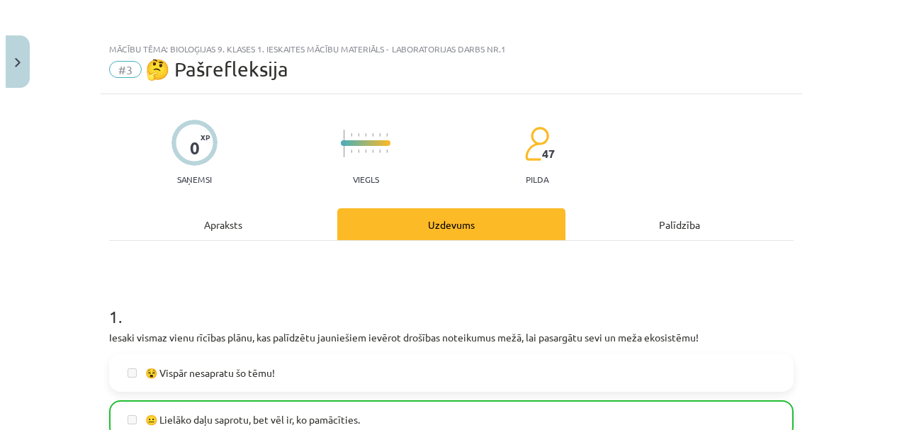
scroll to position [164, 0]
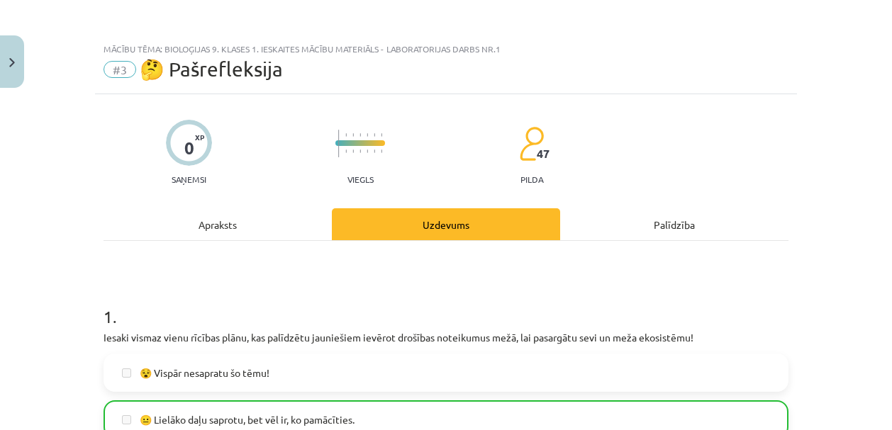
click at [627, 225] on div "Palīdzība" at bounding box center [674, 224] width 228 height 32
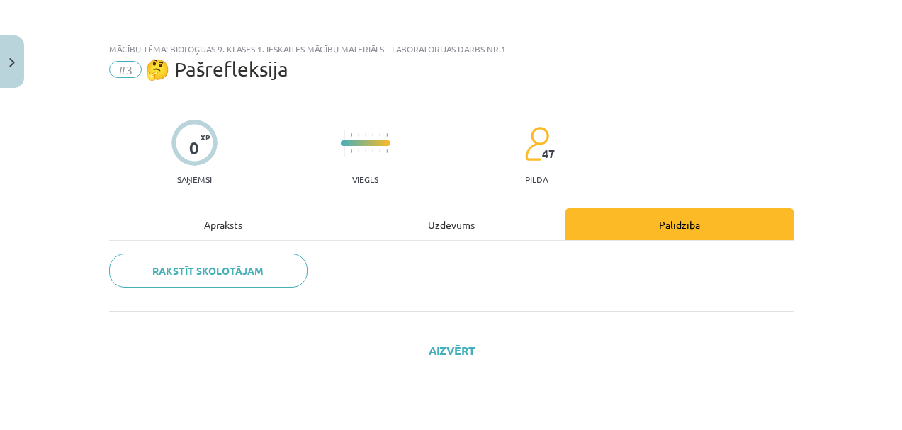
click at [459, 217] on div "Uzdevums" at bounding box center [451, 224] width 228 height 32
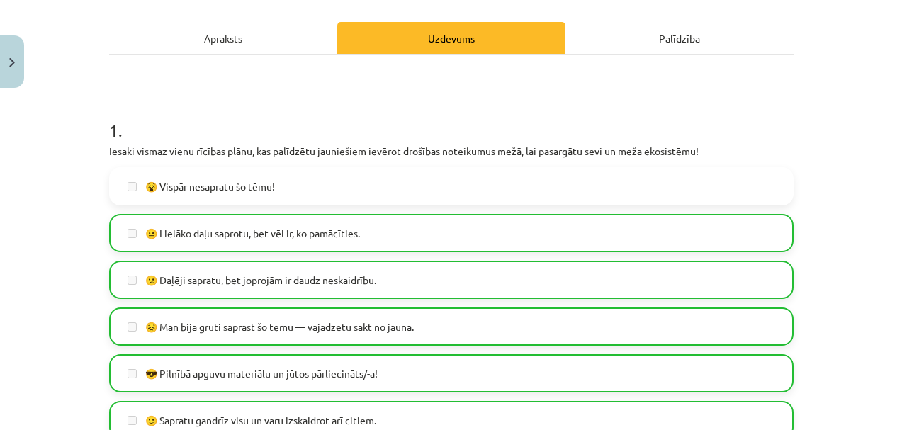
scroll to position [0, 0]
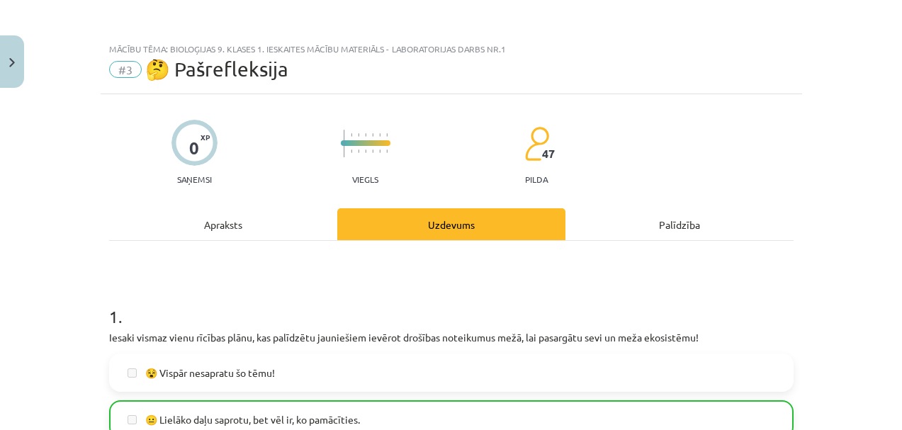
drag, startPoint x: 684, startPoint y: 228, endPoint x: 581, endPoint y: 232, distance: 102.8
click at [683, 228] on div "Palīdzība" at bounding box center [680, 224] width 228 height 32
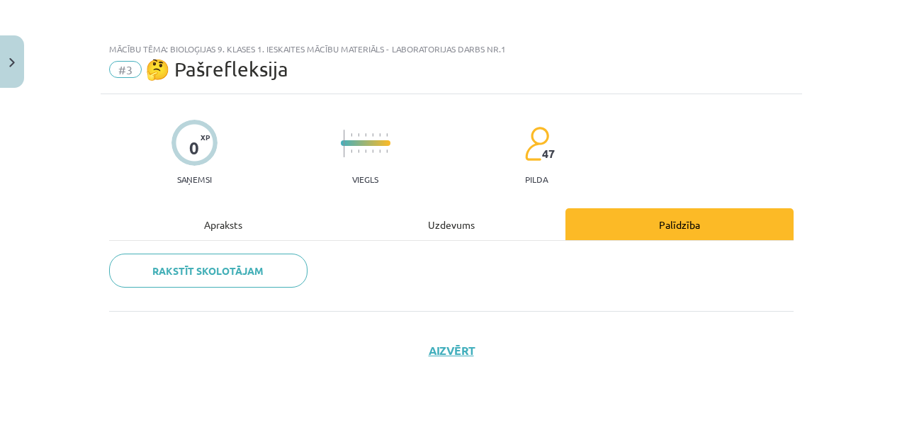
click at [234, 231] on div "Apraksts" at bounding box center [223, 224] width 228 height 32
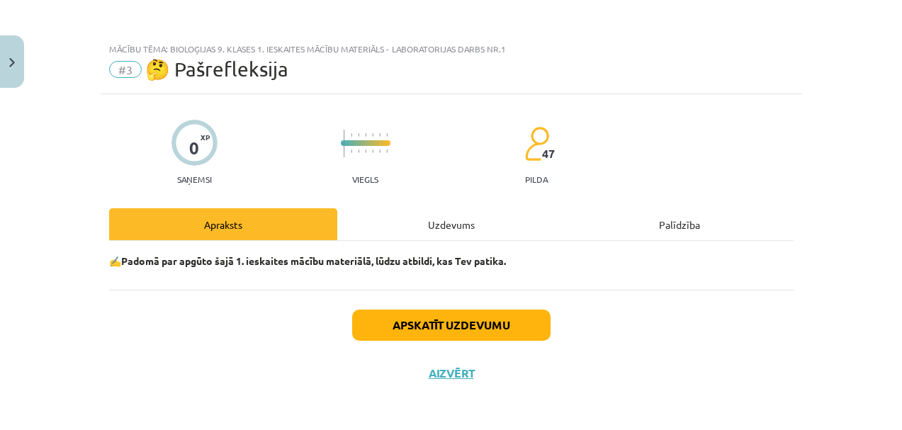
scroll to position [3, 0]
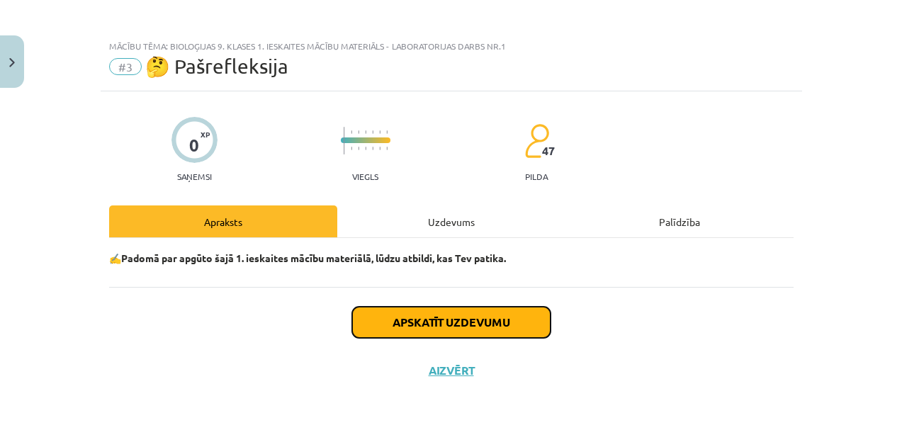
click at [467, 331] on button "Apskatīt uzdevumu" at bounding box center [451, 322] width 198 height 31
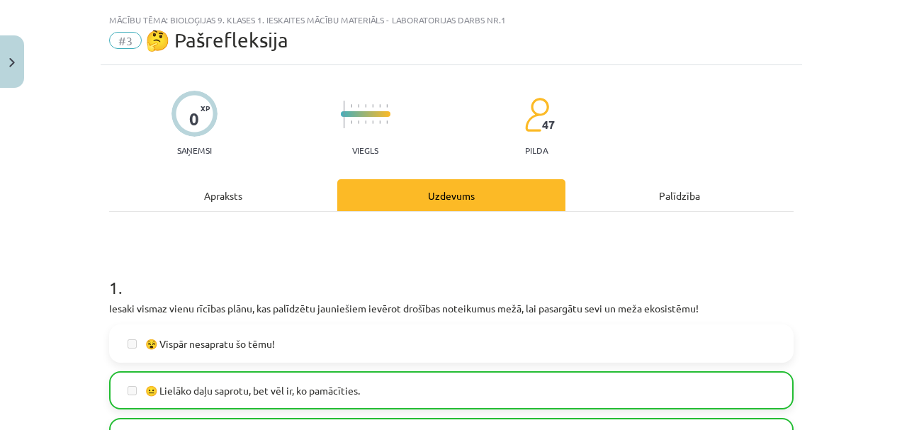
scroll to position [0, 0]
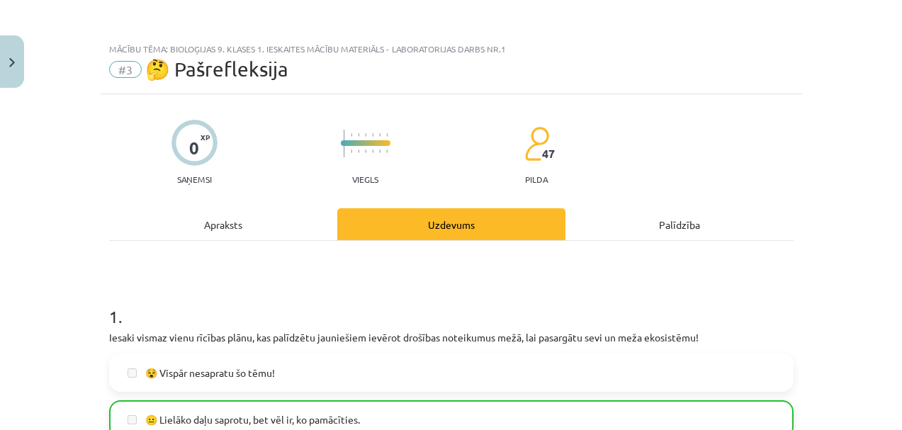
click at [194, 174] on p "Saņemsi" at bounding box center [195, 179] width 46 height 10
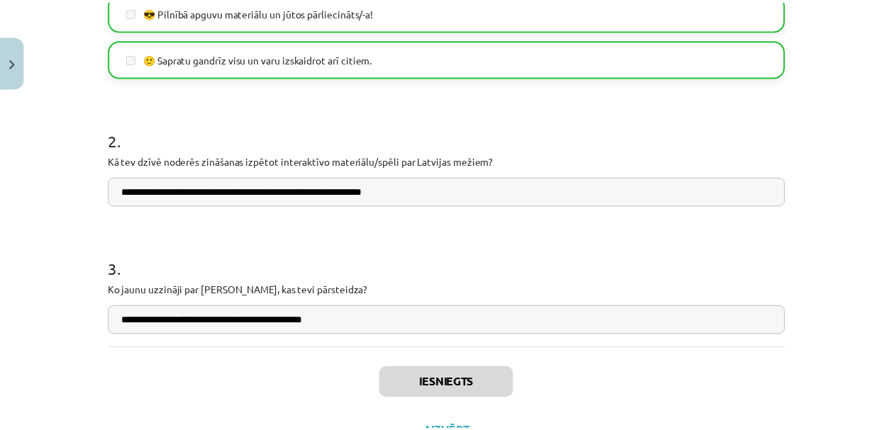
scroll to position [610, 0]
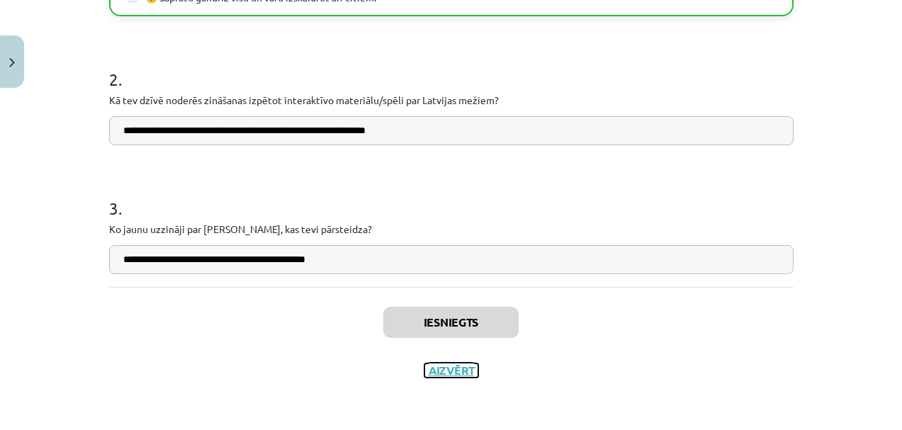
click at [457, 369] on button "Aizvērt" at bounding box center [452, 371] width 54 height 14
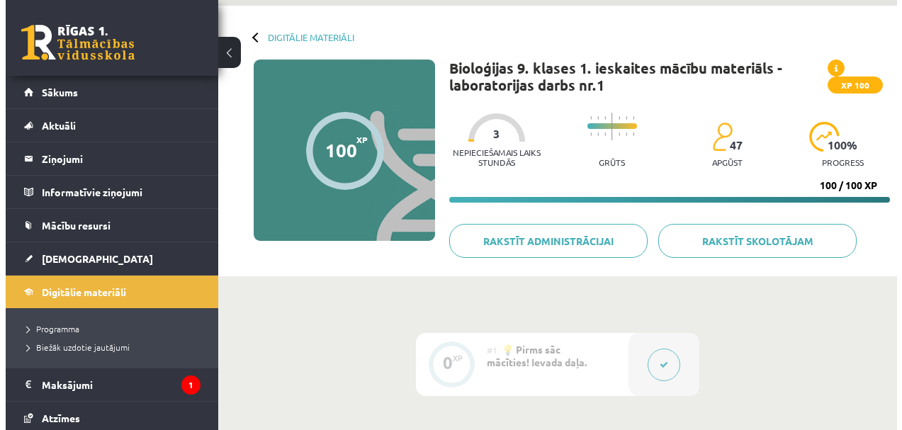
scroll to position [169, 0]
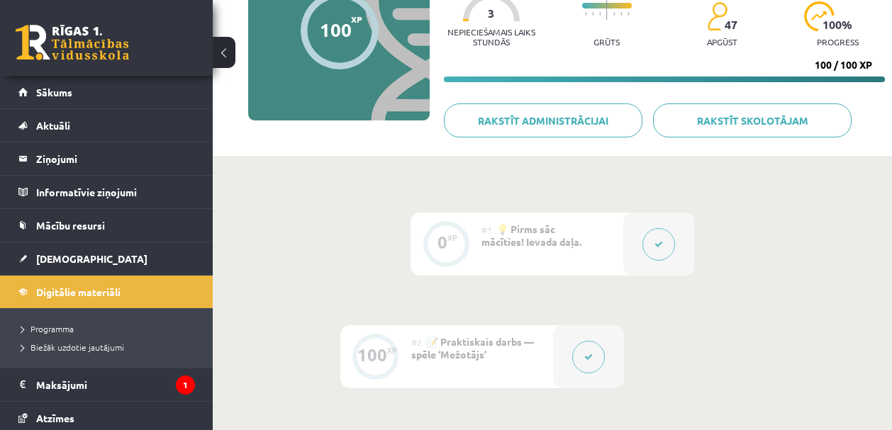
click at [667, 248] on button at bounding box center [658, 244] width 33 height 33
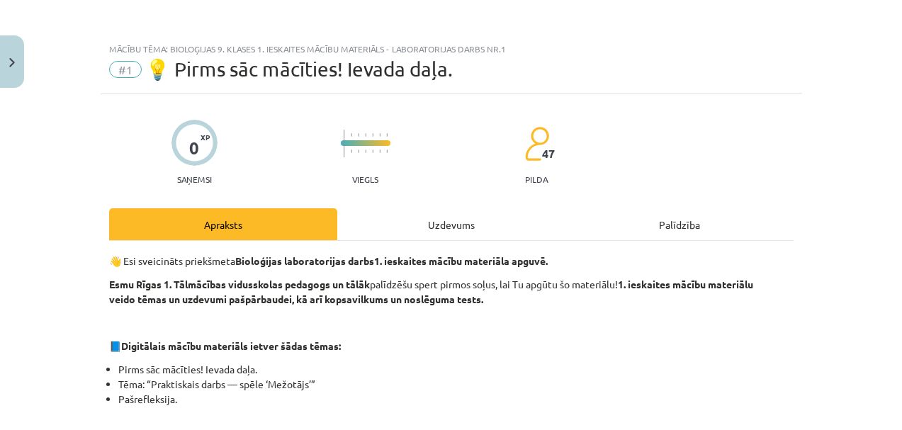
click at [437, 225] on div "Uzdevums" at bounding box center [451, 224] width 228 height 32
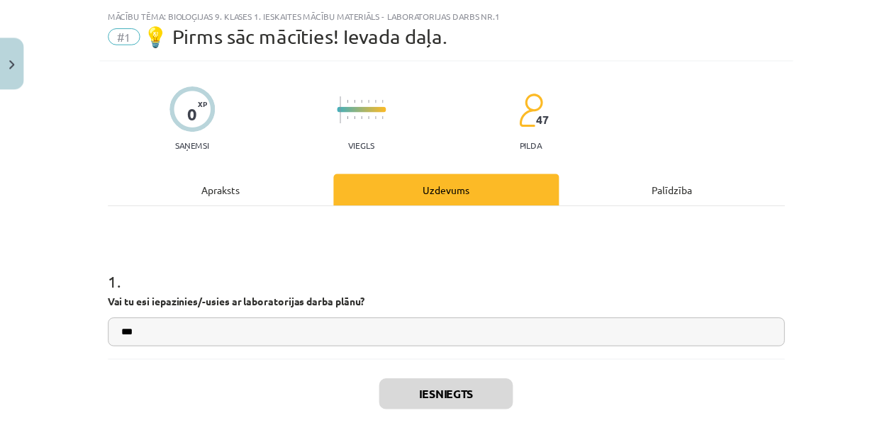
scroll to position [153, 0]
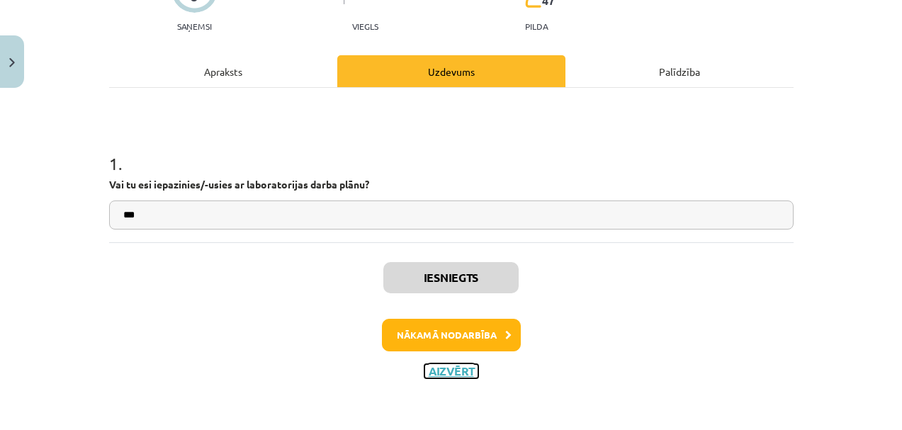
click at [428, 371] on button "Aizvērt" at bounding box center [452, 371] width 54 height 14
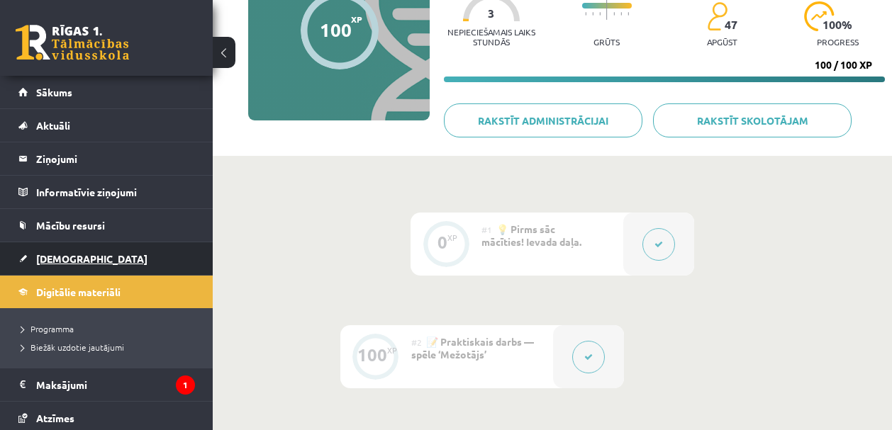
click at [61, 266] on link "[DEMOGRAPHIC_DATA]" at bounding box center [106, 258] width 176 height 33
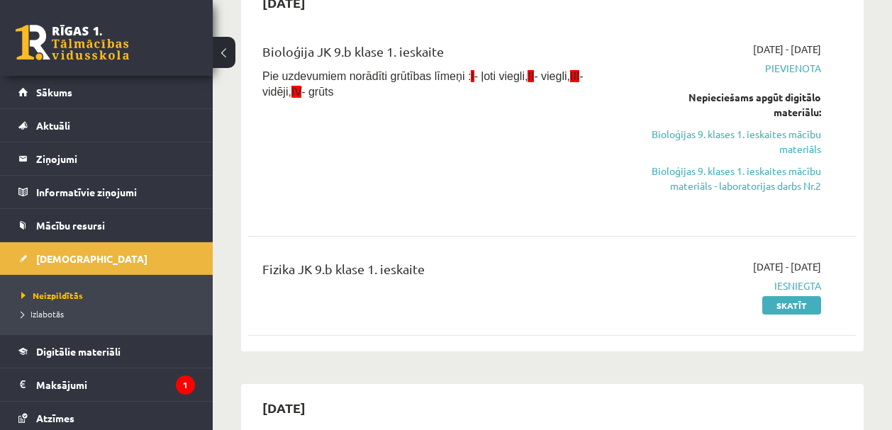
scroll to position [161, 0]
click at [710, 185] on link "Bioloģijas 9. klases 1. ieskaites mācību materiāls - laboratorijas darbs Nr.2" at bounding box center [735, 179] width 172 height 30
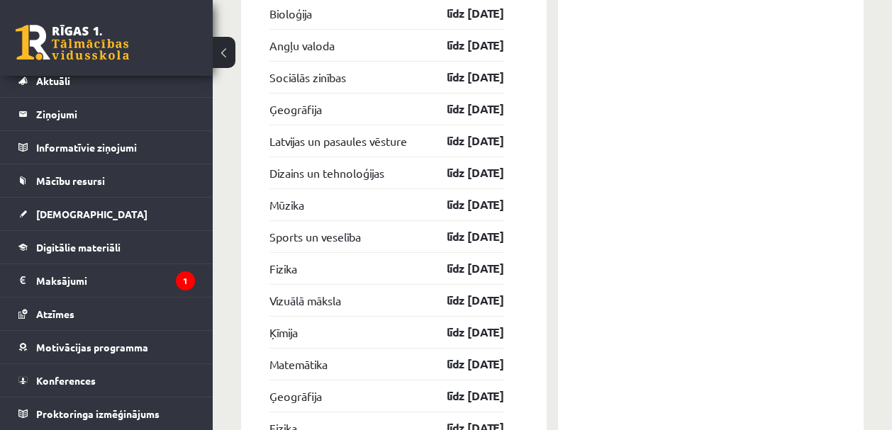
scroll to position [3261, 0]
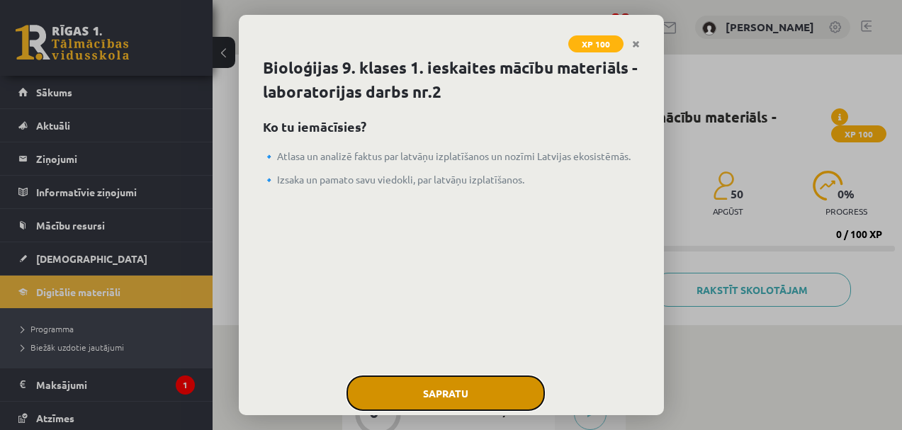
click at [476, 380] on button "Sapratu" at bounding box center [446, 393] width 198 height 35
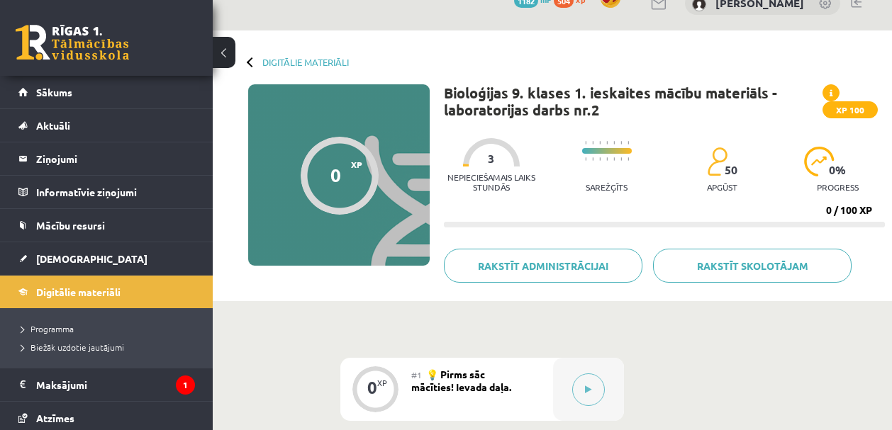
scroll to position [125, 0]
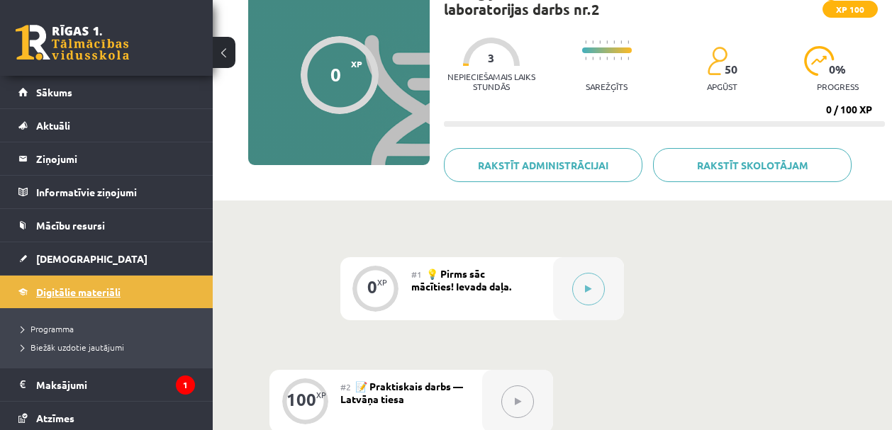
click at [75, 297] on link "Digitālie materiāli" at bounding box center [106, 292] width 176 height 33
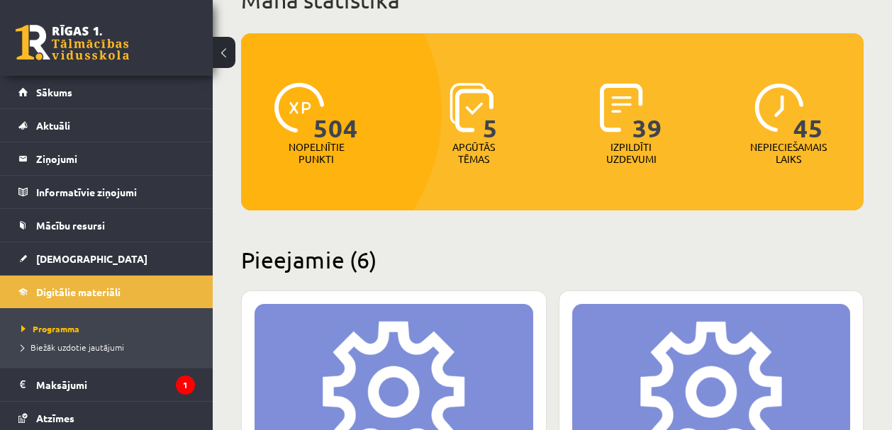
scroll to position [350, 0]
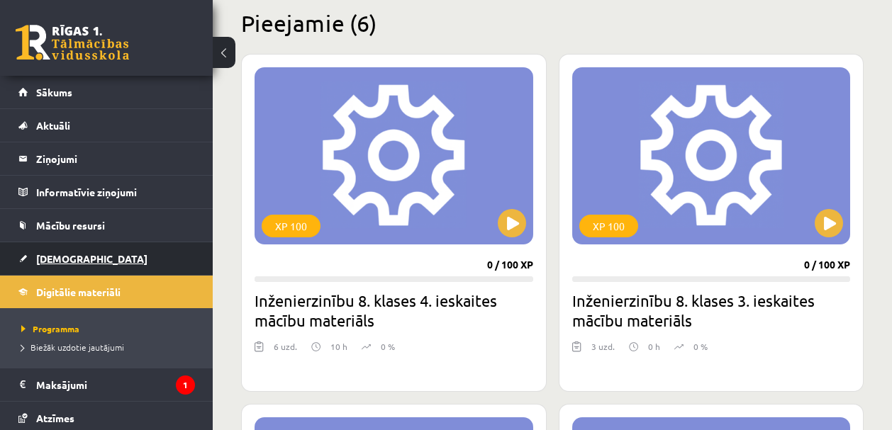
click at [72, 263] on span "[DEMOGRAPHIC_DATA]" at bounding box center [91, 258] width 111 height 13
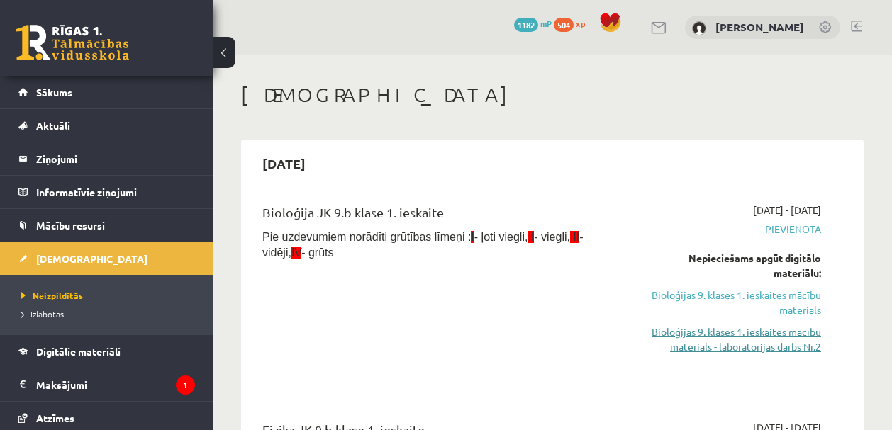
click at [709, 331] on link "Bioloģijas 9. klases 1. ieskaites mācību materiāls - laboratorijas darbs Nr.2" at bounding box center [735, 340] width 172 height 30
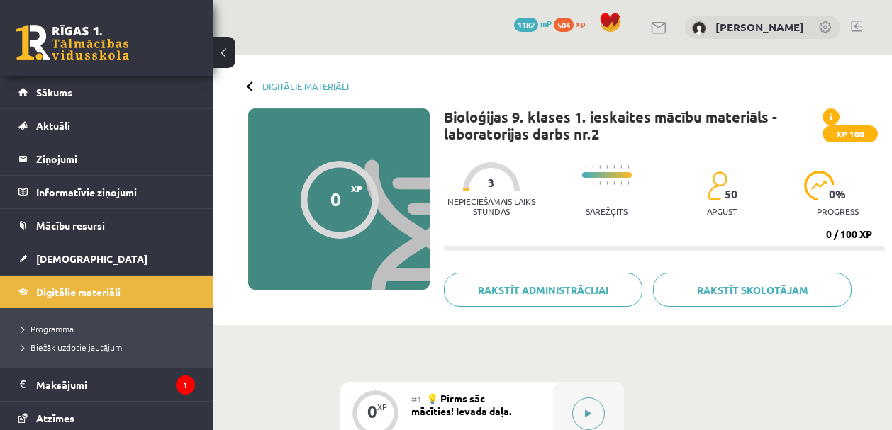
click at [593, 405] on button at bounding box center [588, 414] width 33 height 33
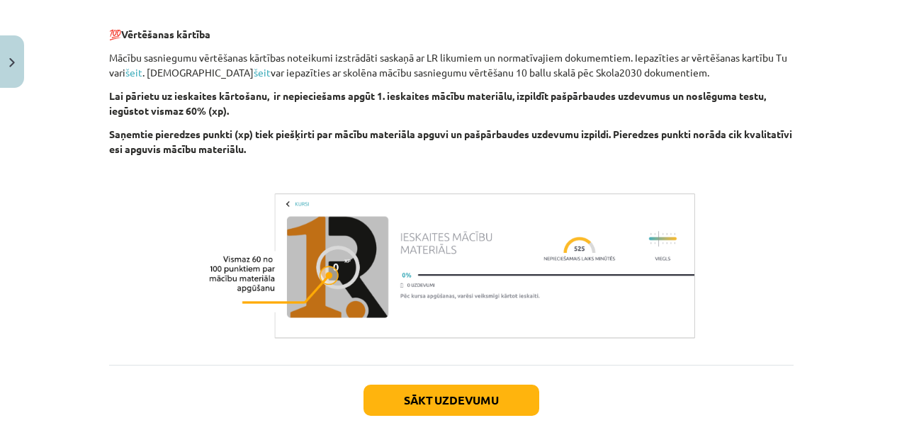
scroll to position [265, 0]
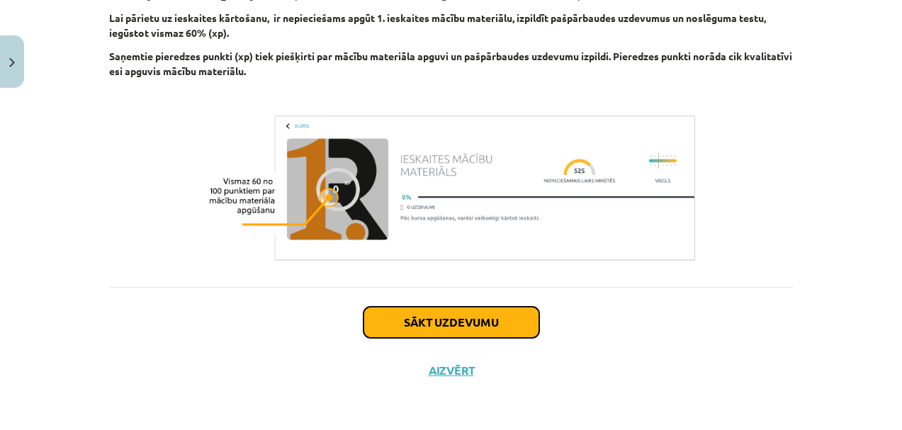
click at [450, 325] on button "Sākt uzdevumu" at bounding box center [452, 322] width 176 height 31
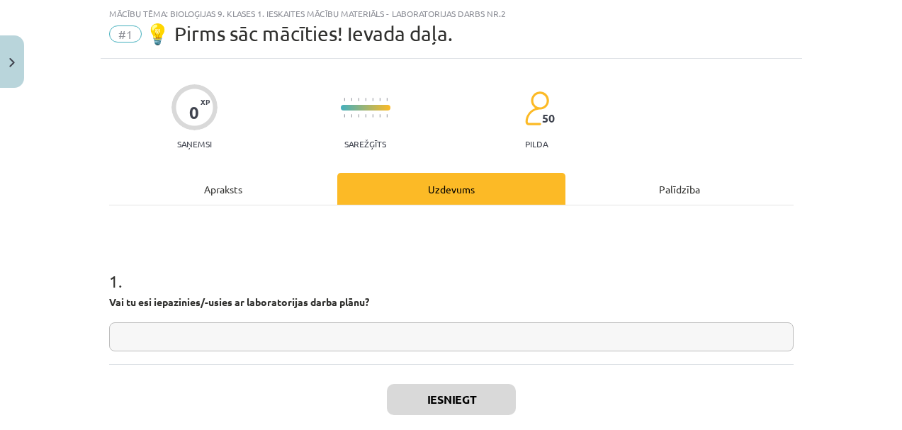
scroll to position [35, 0]
click at [346, 339] on input "text" at bounding box center [451, 336] width 685 height 29
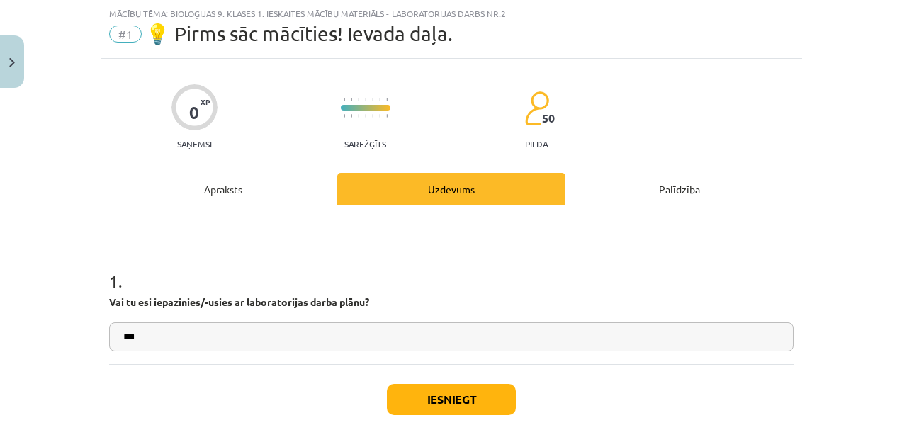
type input "***"
click at [481, 412] on button "Iesniegt" at bounding box center [451, 399] width 129 height 31
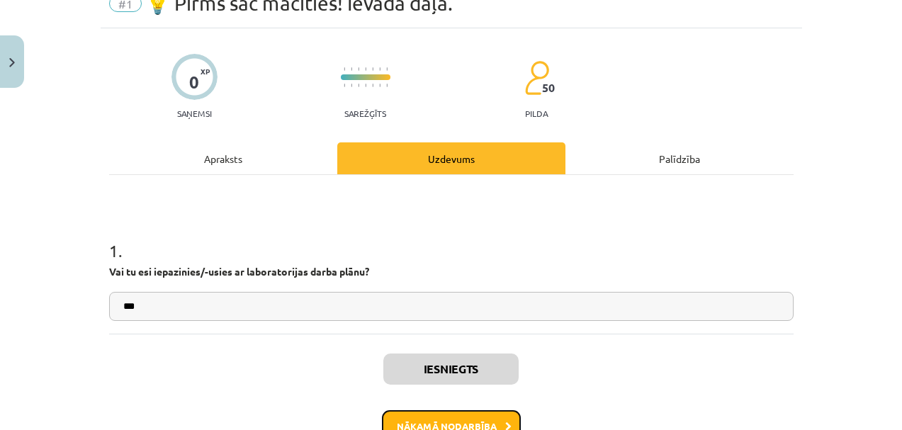
click at [474, 420] on button "Nākamā nodarbība" at bounding box center [451, 426] width 139 height 33
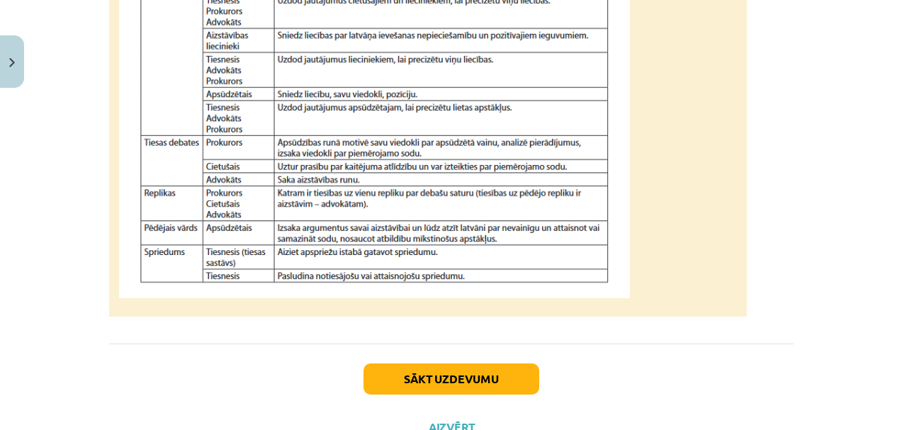
scroll to position [1354, 0]
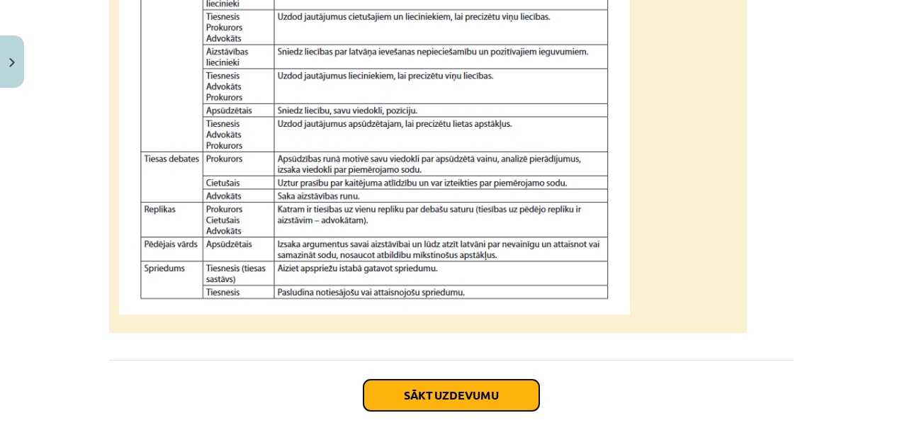
click at [439, 407] on button "Sākt uzdevumu" at bounding box center [452, 395] width 176 height 31
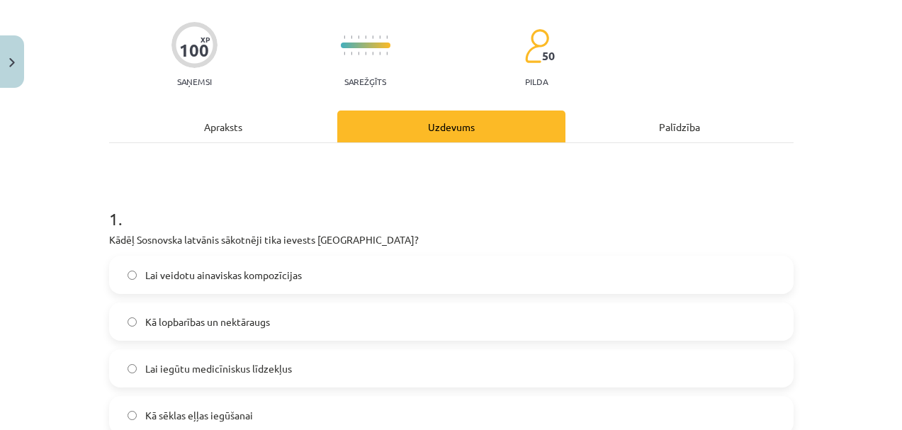
scroll to position [99, 0]
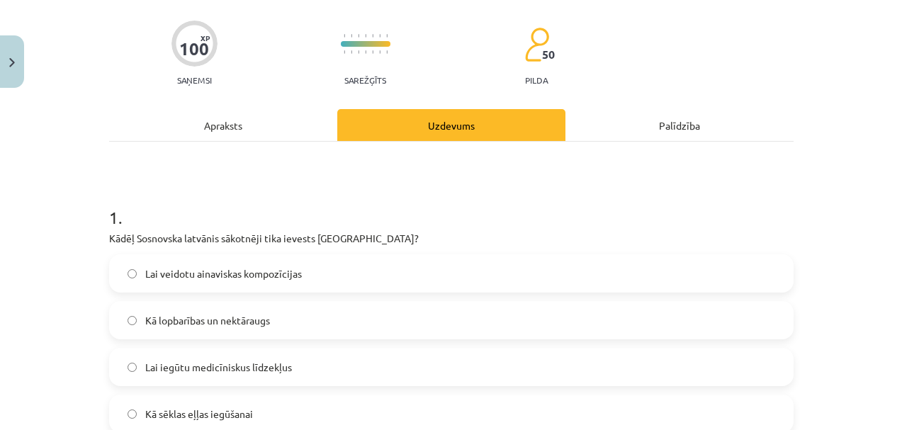
click at [219, 322] on span "Kā lopbarības un nektāraugs" at bounding box center [207, 320] width 125 height 15
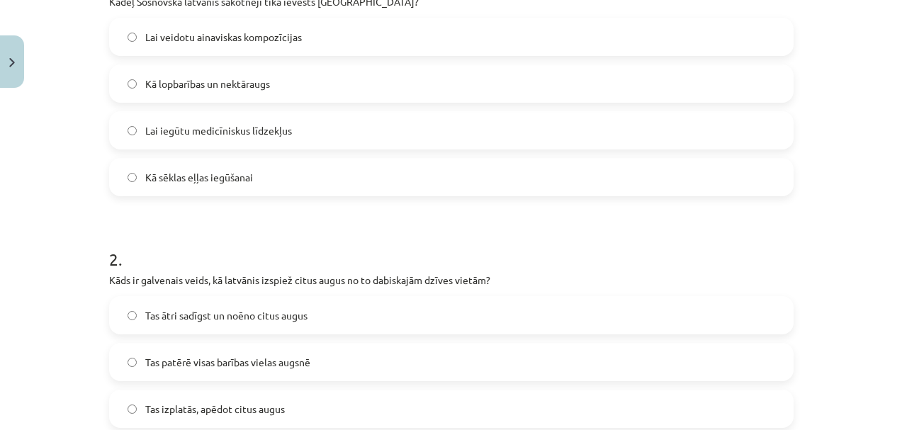
scroll to position [390, 0]
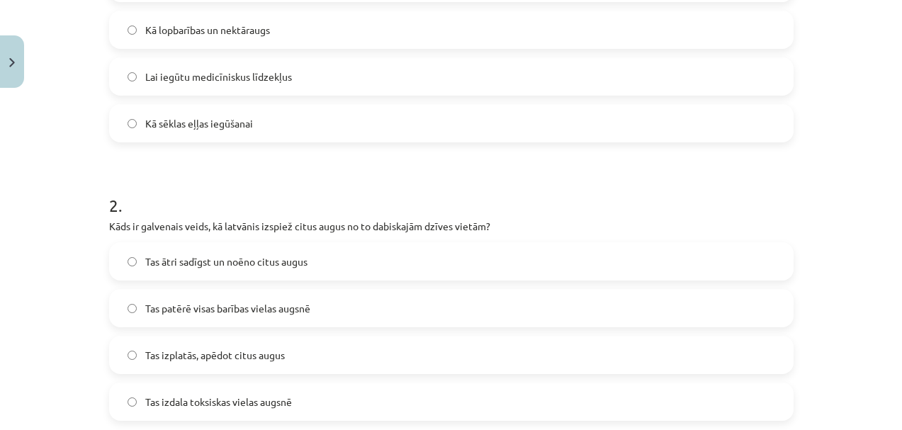
click at [292, 257] on span "Tas ātri sadīgst un noēno citus augus" at bounding box center [226, 261] width 162 height 15
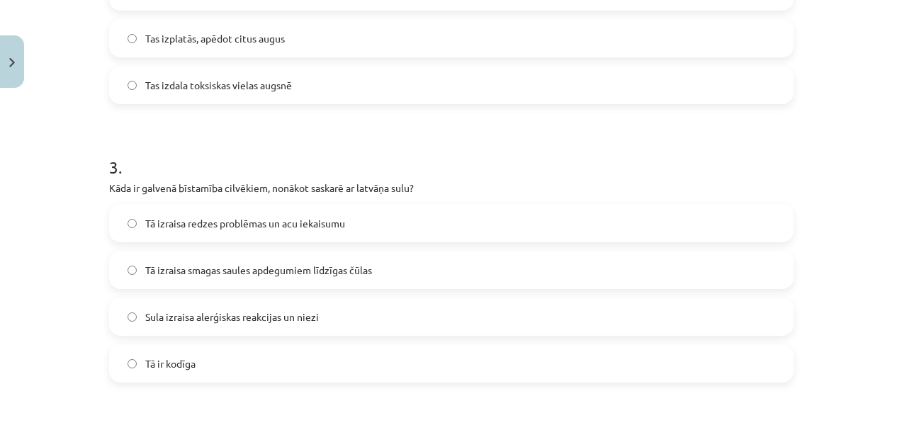
scroll to position [708, 0]
click at [318, 275] on span "Tā izraisa smagas saules apdegumiem līdzīgas čūlas" at bounding box center [258, 269] width 227 height 15
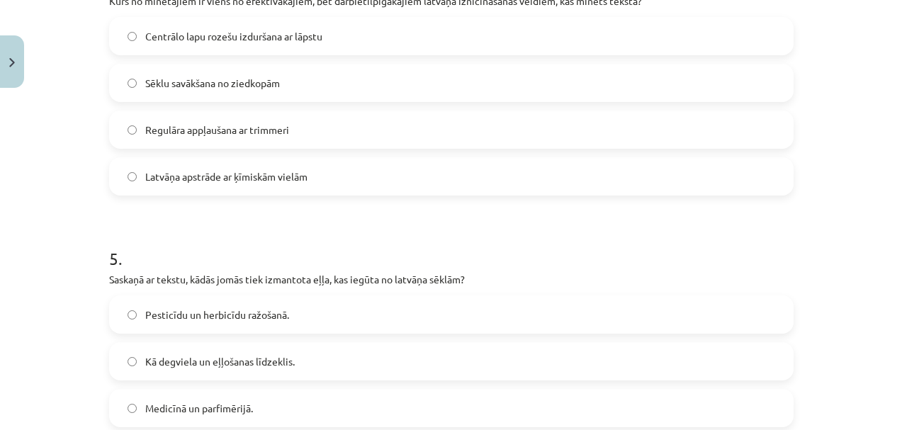
scroll to position [1085, 0]
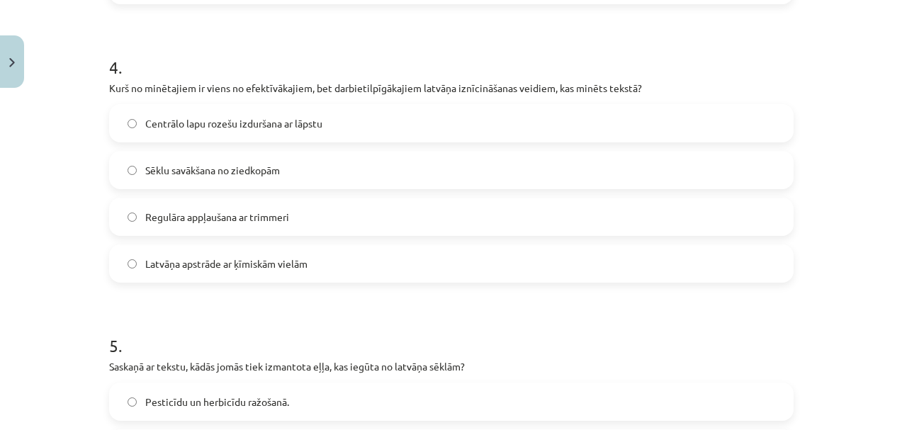
click at [130, 258] on label "Latvāņa apstrāde ar ķīmiskām vielām" at bounding box center [452, 263] width 682 height 35
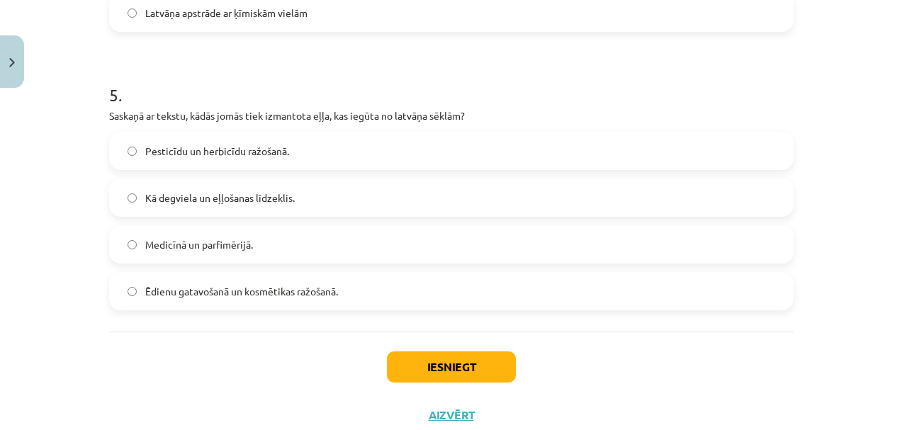
scroll to position [1369, 0]
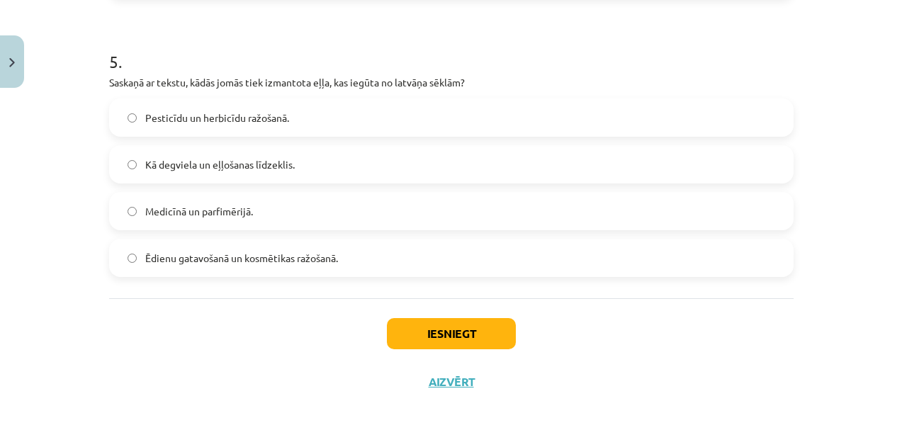
click at [218, 213] on span "Medicīnā un parfimērijā." at bounding box center [199, 211] width 108 height 15
click at [436, 339] on button "Iesniegt" at bounding box center [451, 333] width 129 height 31
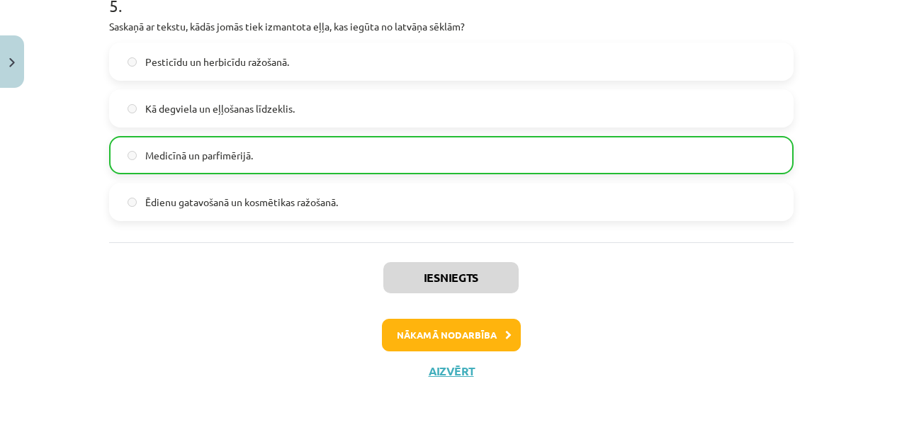
scroll to position [1425, 0]
click at [405, 335] on button "Nākamā nodarbība" at bounding box center [451, 335] width 139 height 33
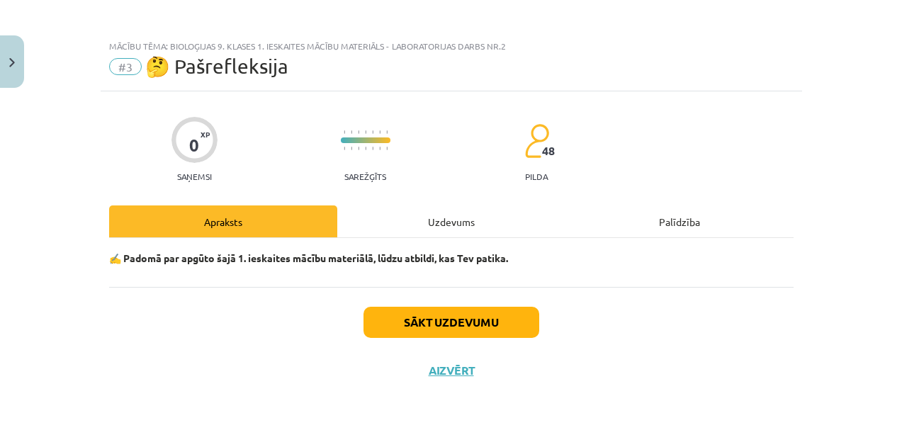
scroll to position [3, 0]
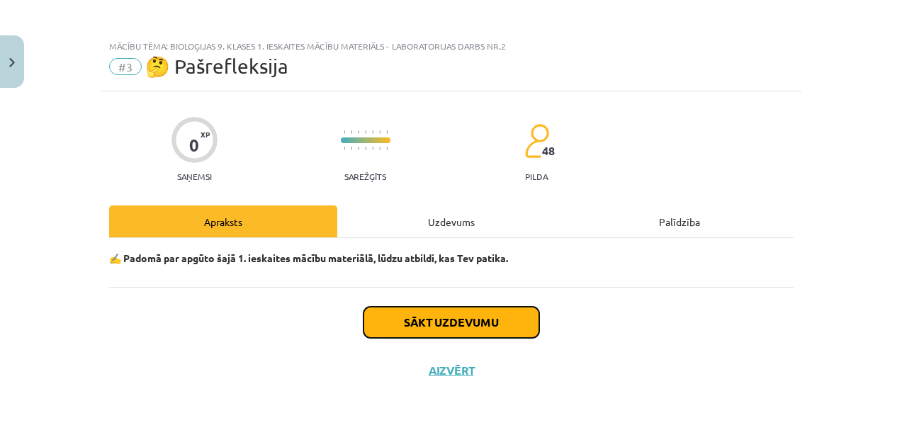
click at [415, 325] on button "Sākt uzdevumu" at bounding box center [452, 322] width 176 height 31
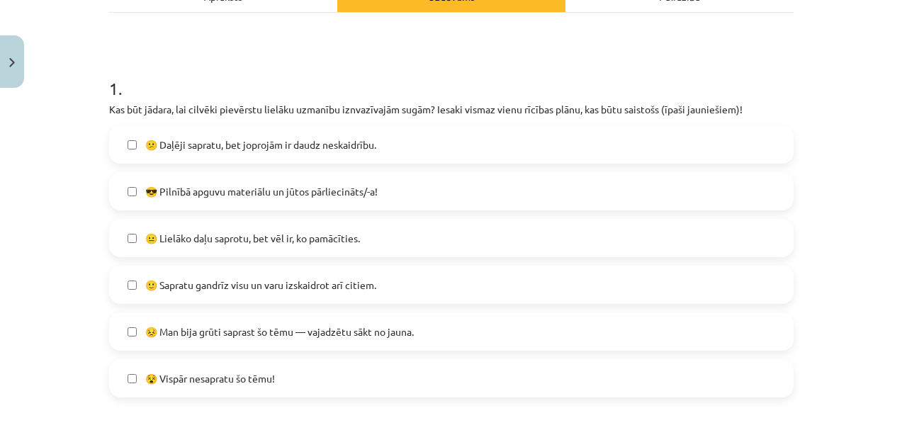
scroll to position [229, 0]
click at [213, 142] on span "😕 Daļēji sapratu, bet joprojām ir daudz neskaidrību." at bounding box center [260, 144] width 231 height 15
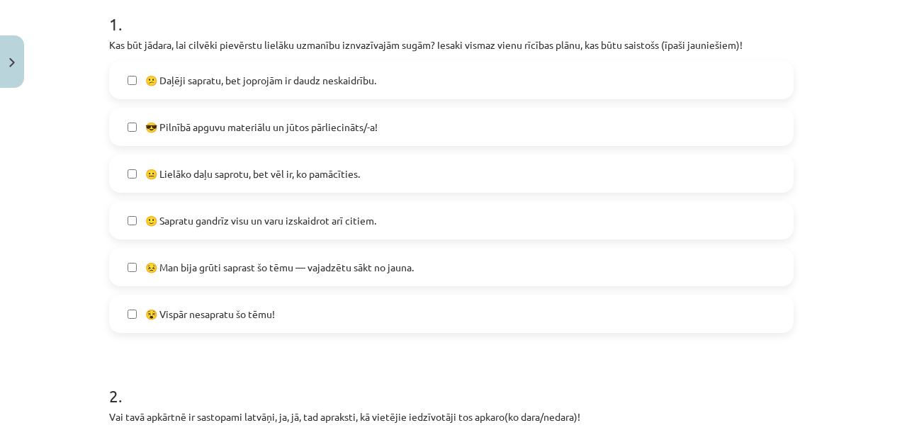
scroll to position [315, 0]
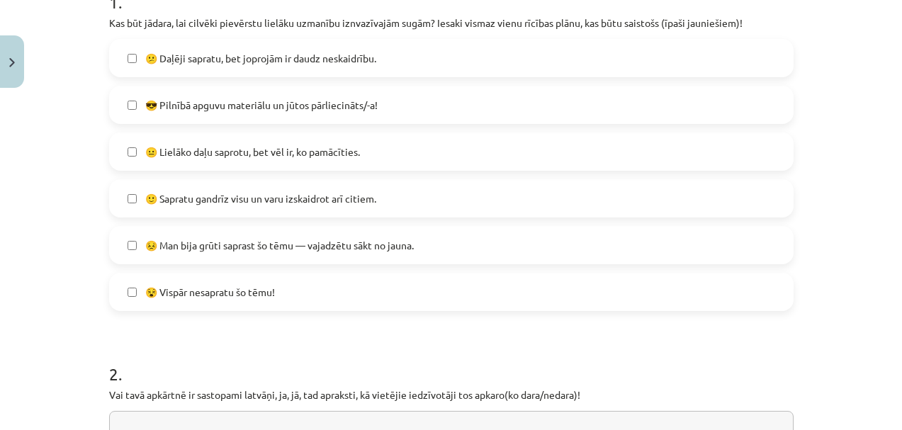
click at [285, 196] on span "🙂 Sapratu gandrīz visu un varu izskaidrot arī citiem." at bounding box center [260, 198] width 231 height 15
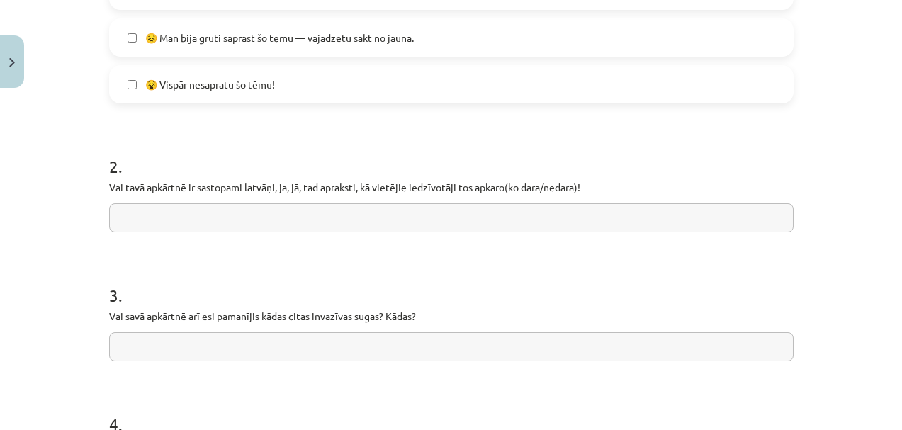
scroll to position [526, 0]
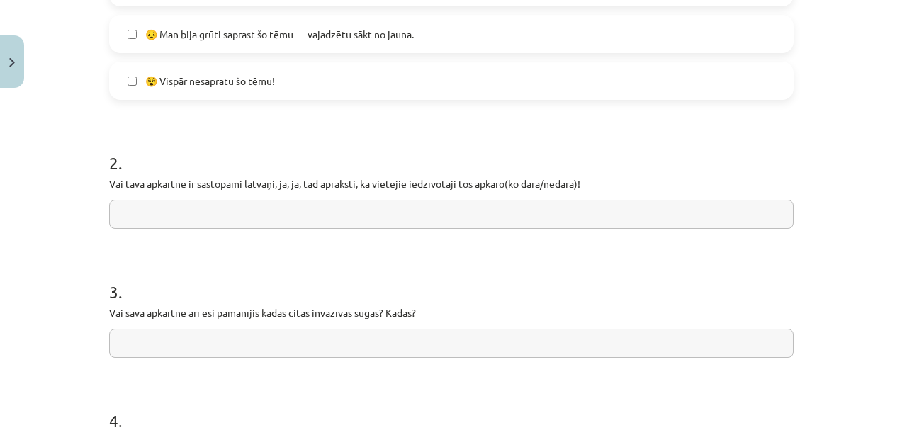
click at [291, 215] on input "text" at bounding box center [451, 214] width 685 height 29
type input "*"
click at [271, 218] on input "**********" at bounding box center [451, 214] width 685 height 29
drag, startPoint x: 237, startPoint y: 215, endPoint x: 250, endPoint y: 220, distance: 14.4
click at [237, 215] on input "**********" at bounding box center [451, 214] width 685 height 29
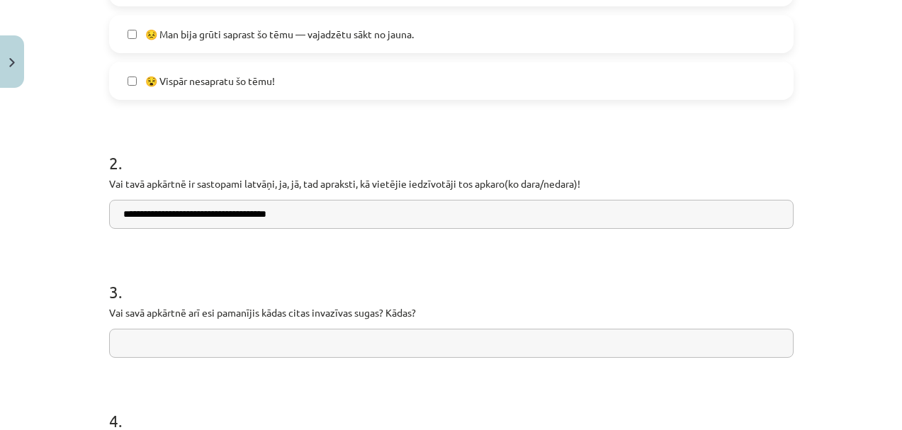
click at [318, 213] on input "**********" at bounding box center [451, 214] width 685 height 29
click at [257, 218] on input "**********" at bounding box center [451, 214] width 685 height 29
click at [327, 220] on input "**********" at bounding box center [451, 214] width 685 height 29
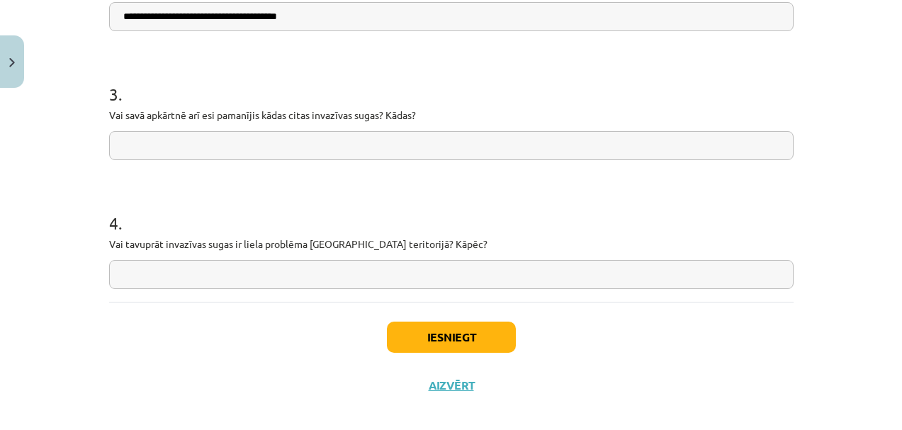
scroll to position [724, 0]
type input "**********"
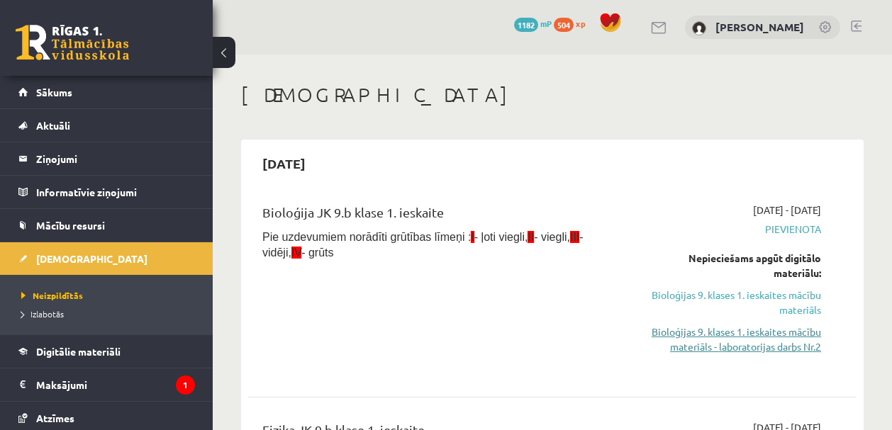
click at [740, 344] on link "Bioloģijas 9. klases 1. ieskaites mācību materiāls - laboratorijas darbs Nr.2" at bounding box center [735, 340] width 172 height 30
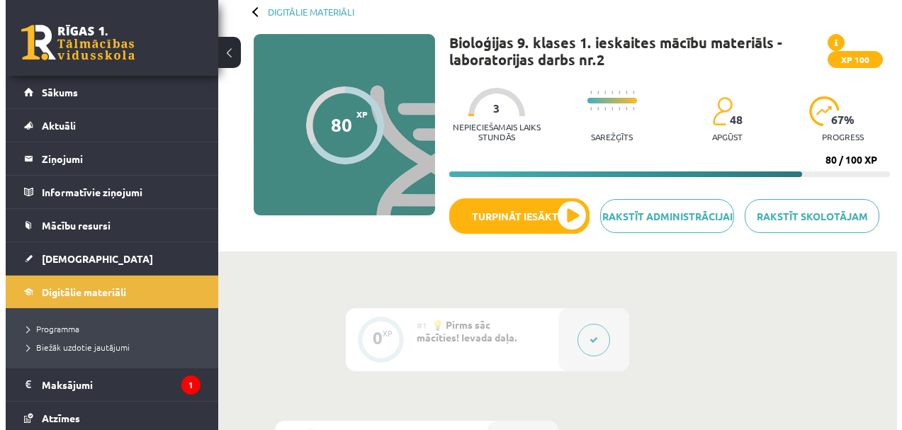
scroll to position [74, 0]
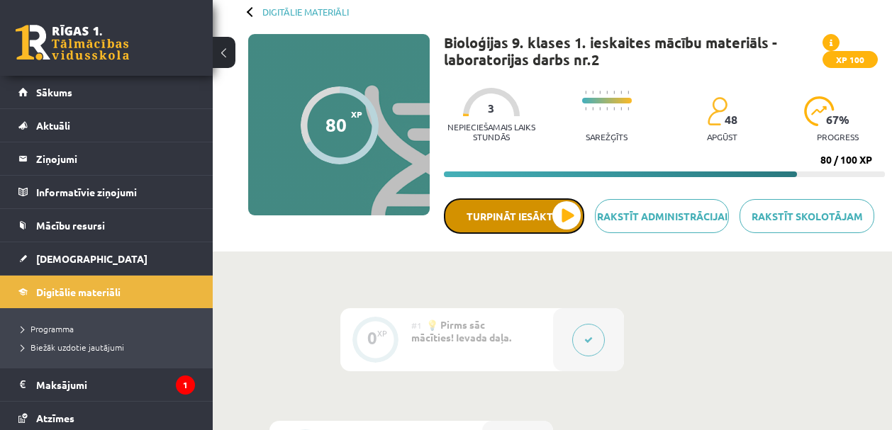
click at [513, 228] on button "Turpināt iesākto" at bounding box center [514, 215] width 140 height 35
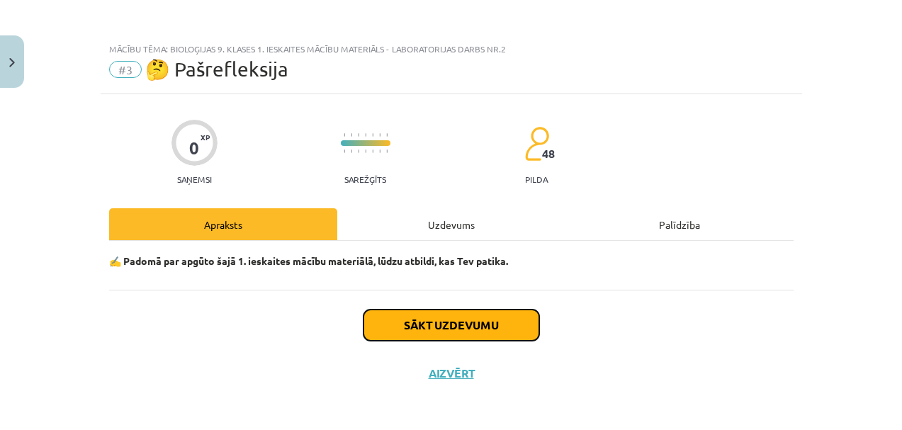
click at [454, 328] on button "Sākt uzdevumu" at bounding box center [452, 325] width 176 height 31
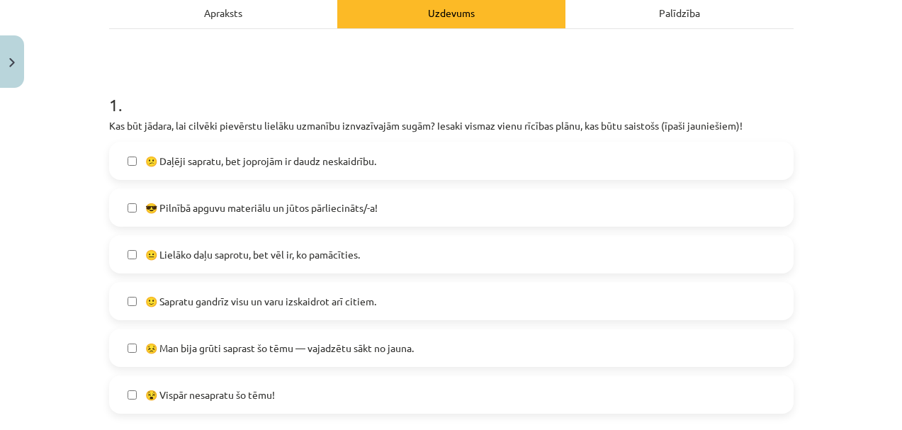
scroll to position [213, 0]
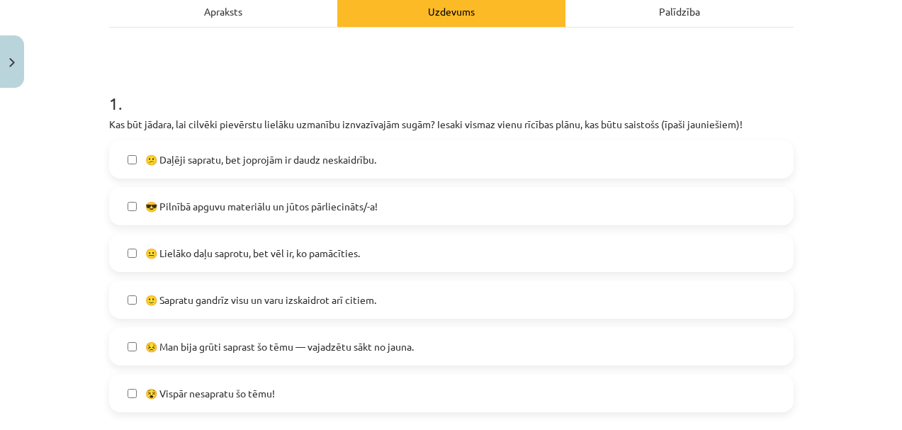
click at [173, 309] on label "🙂 Sapratu gandrīz visu un varu izskaidrot arī citiem." at bounding box center [452, 299] width 682 height 35
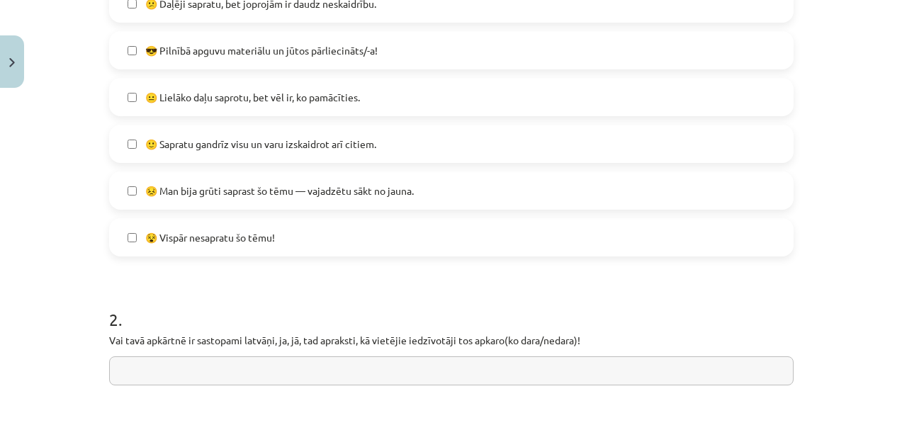
scroll to position [532, 0]
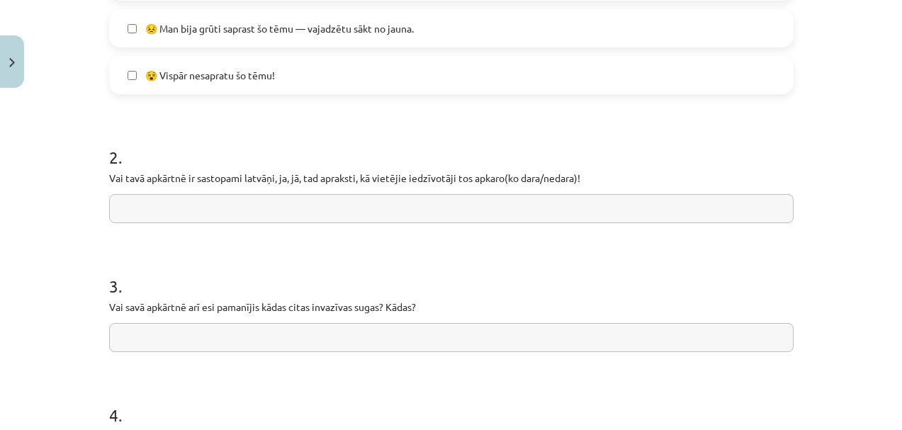
click at [171, 216] on input "text" at bounding box center [451, 208] width 685 height 29
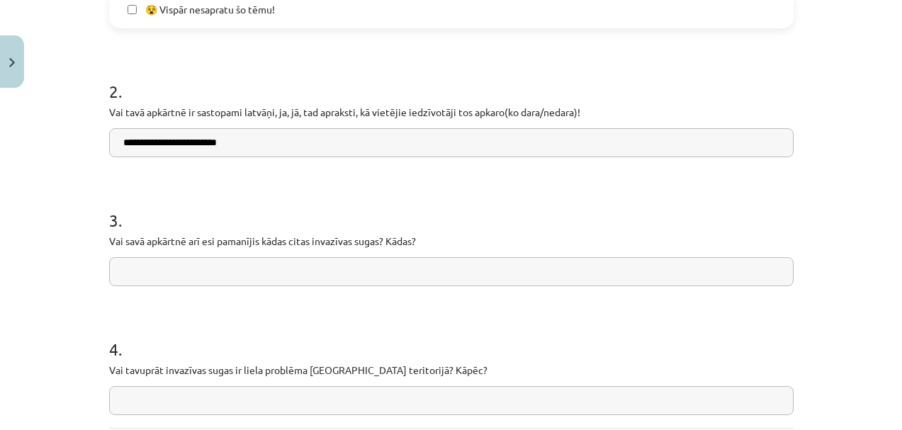
scroll to position [598, 0]
type input "**********"
click at [140, 274] on input "text" at bounding box center [451, 271] width 685 height 29
type input "*"
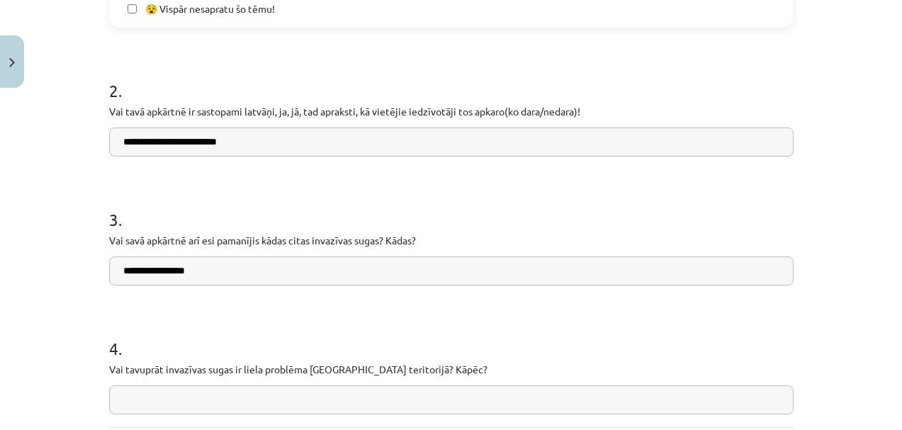
click at [155, 267] on input "**********" at bounding box center [451, 271] width 685 height 29
click at [157, 269] on input "**********" at bounding box center [451, 271] width 685 height 29
click at [193, 270] on input "**********" at bounding box center [451, 271] width 685 height 29
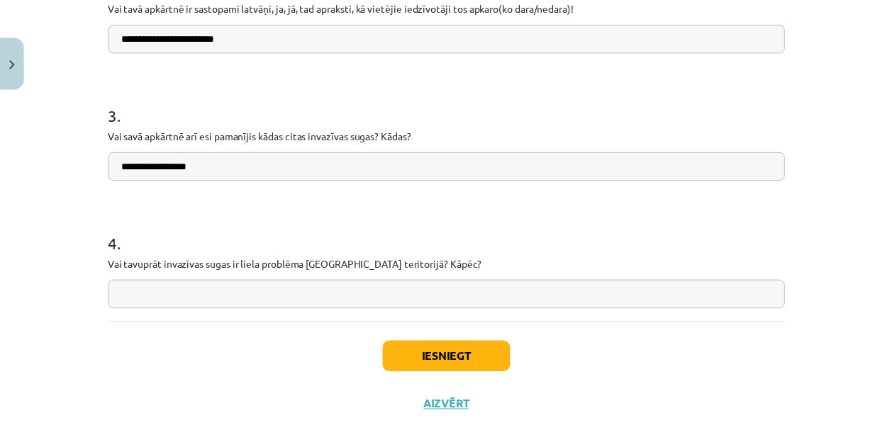
scroll to position [730, 0]
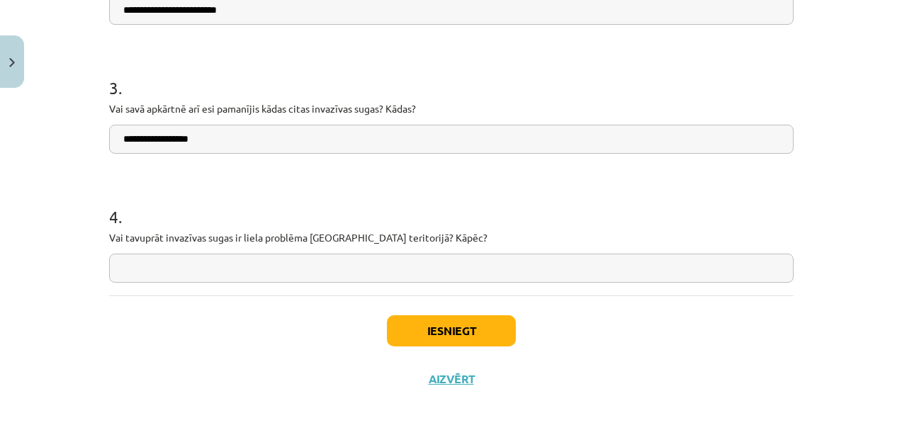
type input "**********"
click at [201, 268] on input "text" at bounding box center [451, 268] width 685 height 29
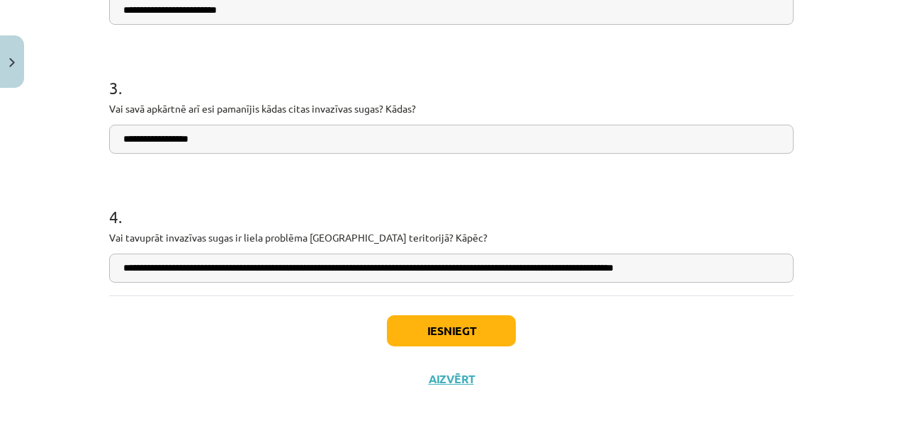
type input "**********"
click at [427, 339] on button "Iesniegt" at bounding box center [451, 330] width 129 height 31
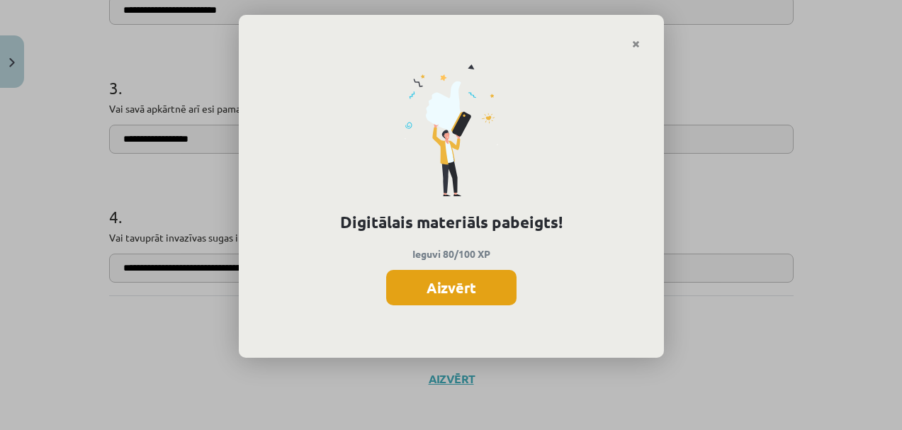
click at [480, 295] on button "Aizvērt" at bounding box center [451, 287] width 130 height 35
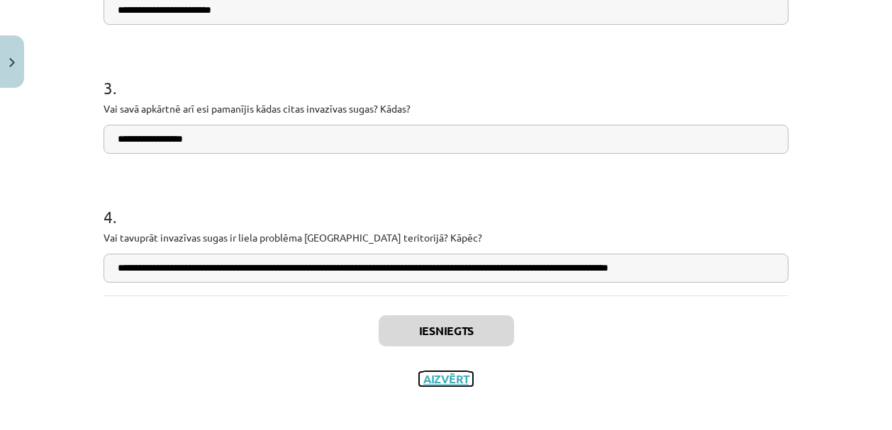
click at [449, 377] on button "Aizvērt" at bounding box center [446, 379] width 54 height 14
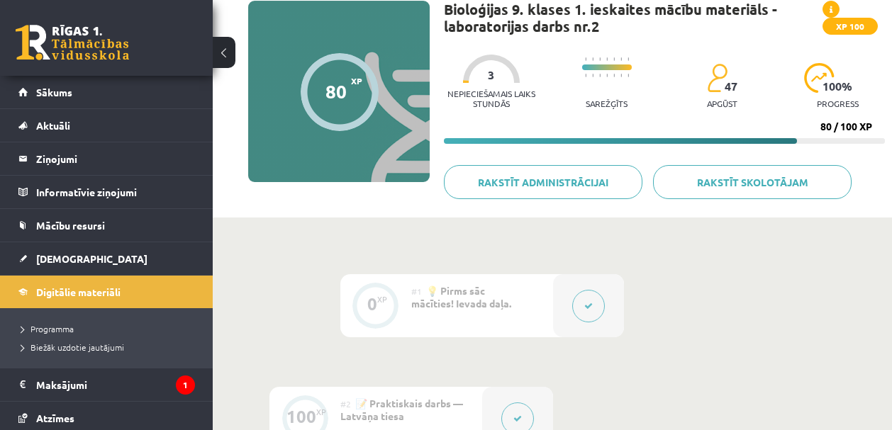
scroll to position [22, 0]
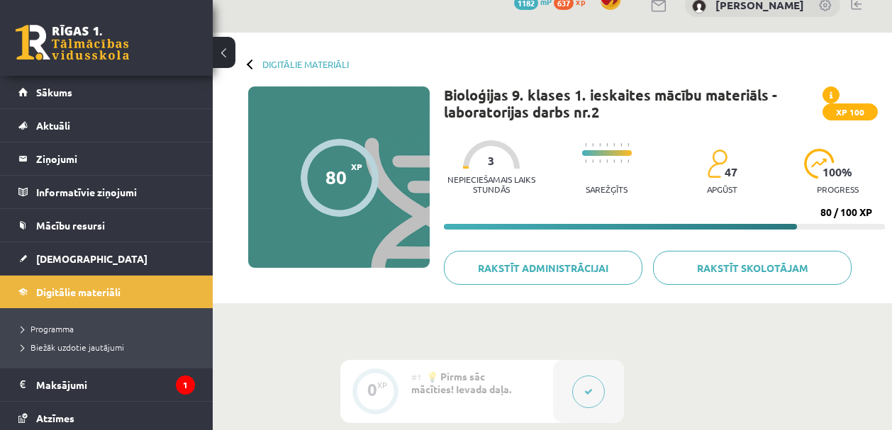
click at [483, 175] on p "Nepieciešamais laiks stundās" at bounding box center [491, 184] width 94 height 20
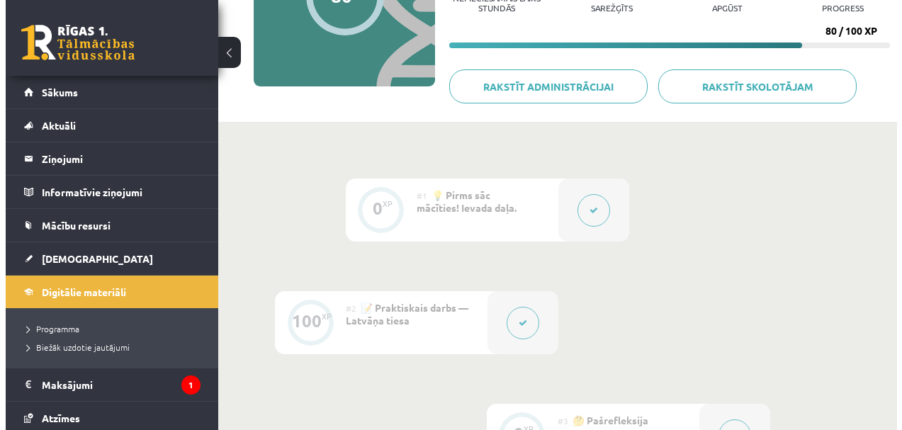
scroll to position [168, 0]
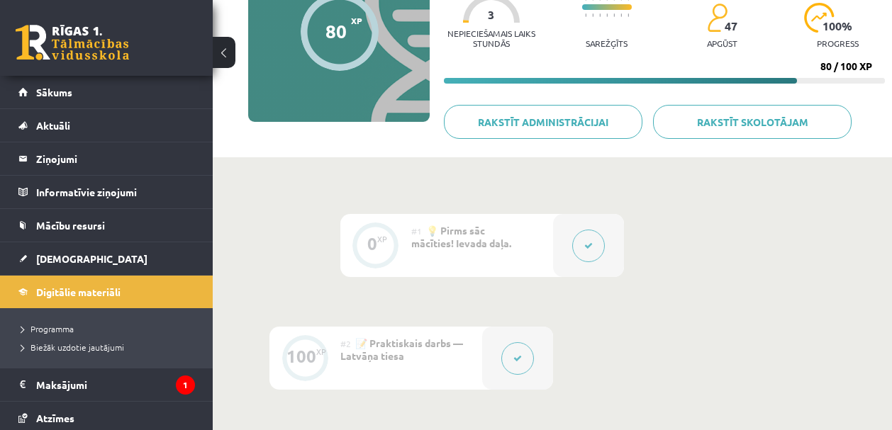
click at [466, 239] on span "💡 Pirms sāc mācīties! Ievada daļa." at bounding box center [461, 237] width 100 height 26
click at [469, 238] on span "💡 Pirms sāc mācīties! Ievada daļa." at bounding box center [461, 237] width 100 height 26
drag, startPoint x: 579, startPoint y: 228, endPoint x: 584, endPoint y: 237, distance: 10.5
click at [584, 237] on div at bounding box center [588, 245] width 71 height 63
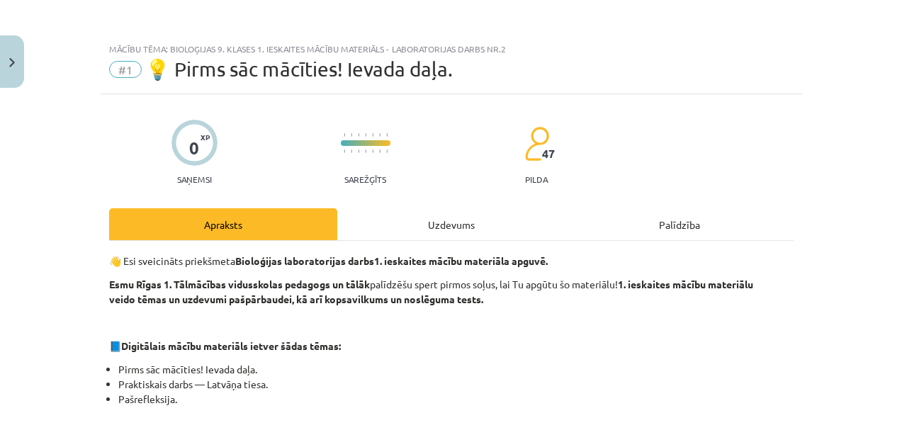
click at [585, 240] on div "Mācību tēma: Bioloģijas 9. klases 1. ieskaites mācību materiāls - laboratorijas…" at bounding box center [451, 215] width 902 height 430
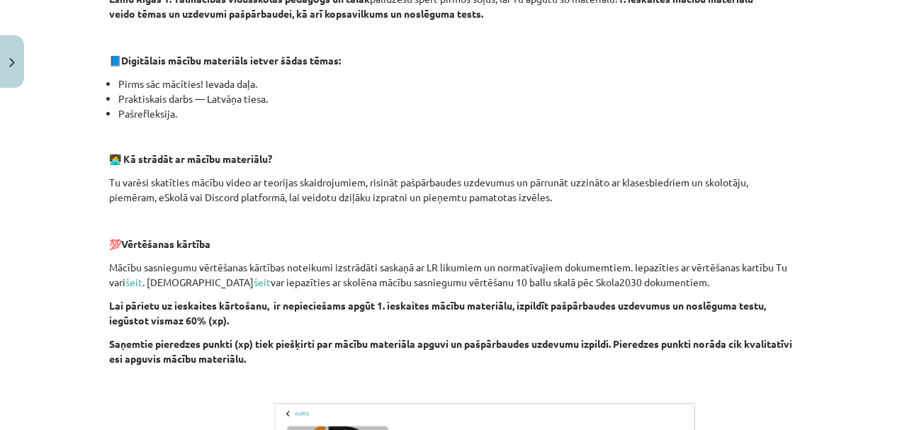
scroll to position [128, 0]
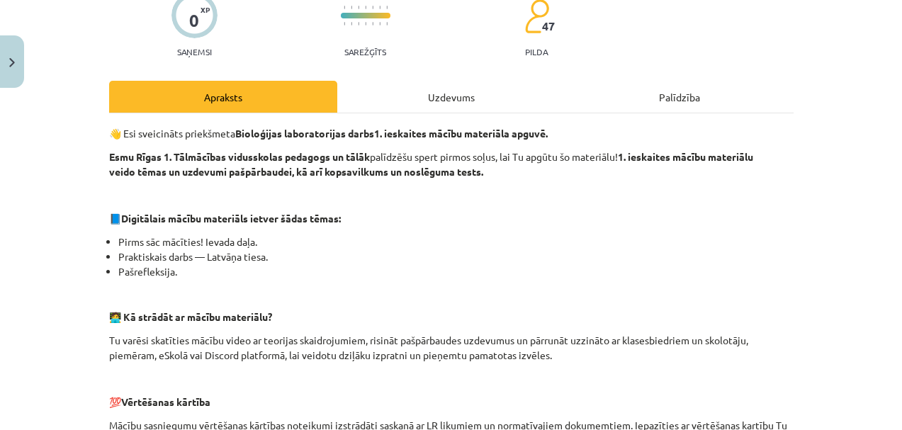
click at [434, 90] on div "Uzdevums" at bounding box center [451, 97] width 228 height 32
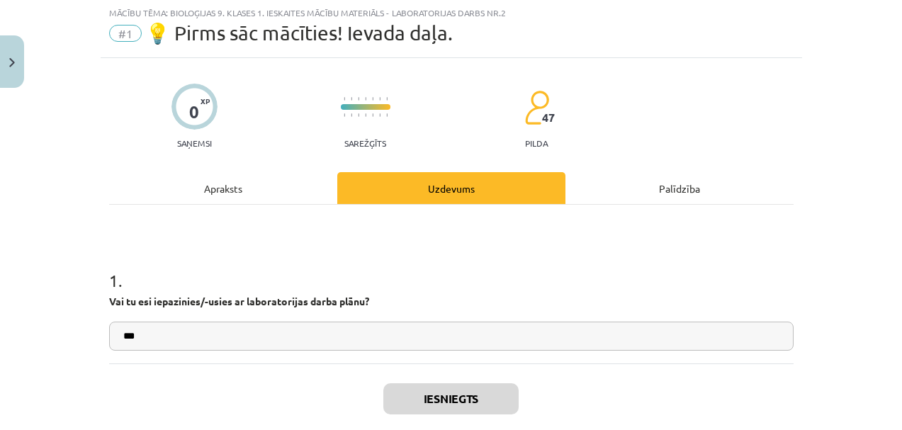
scroll to position [35, 0]
click at [229, 200] on div "Apraksts" at bounding box center [223, 189] width 228 height 32
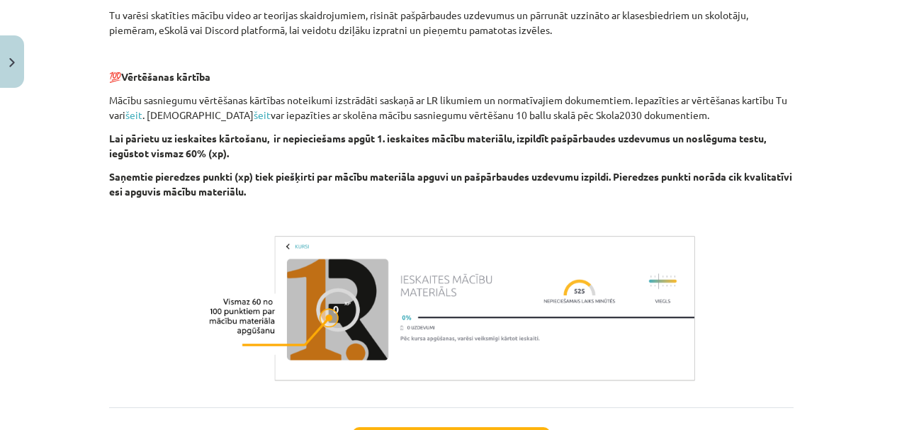
scroll to position [618, 0]
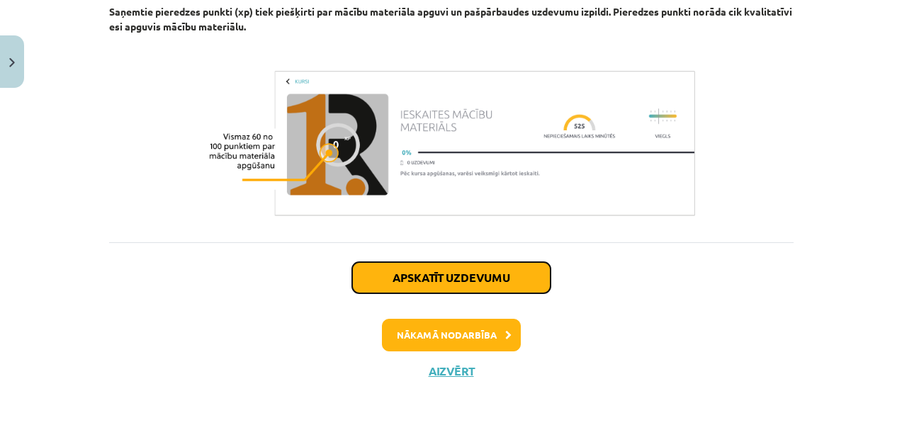
click at [402, 281] on button "Apskatīt uzdevumu" at bounding box center [451, 277] width 198 height 31
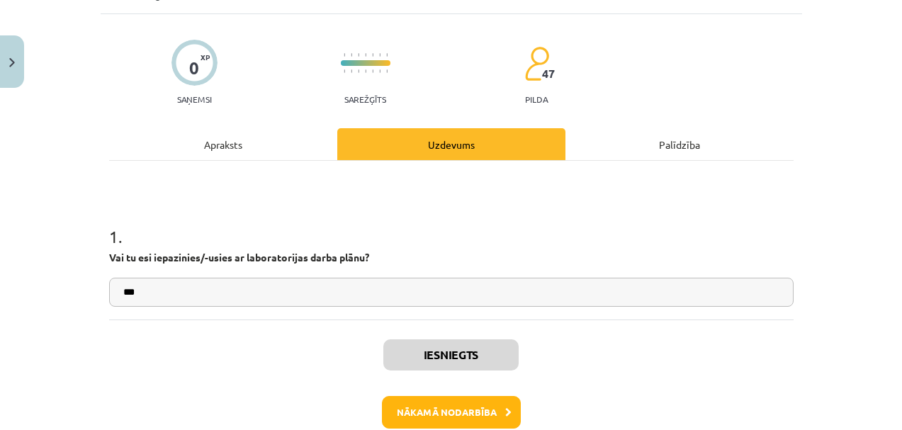
scroll to position [35, 0]
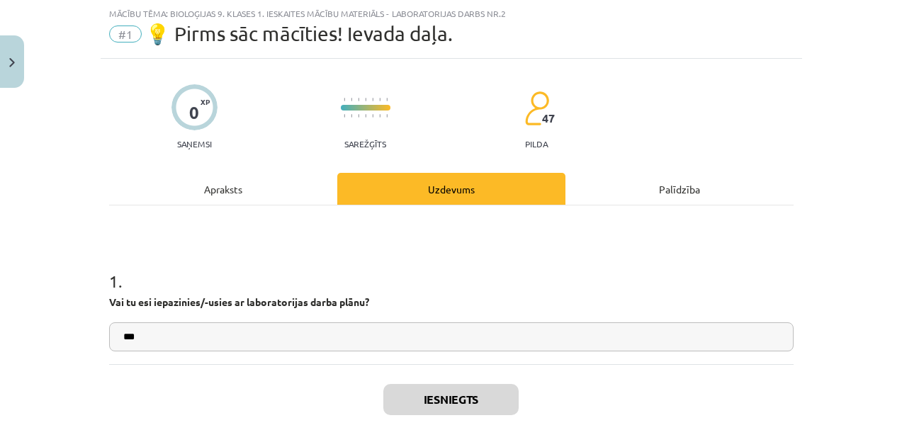
drag, startPoint x: 622, startPoint y: 179, endPoint x: 632, endPoint y: 191, distance: 15.6
click at [623, 179] on div "Palīdzība" at bounding box center [680, 189] width 228 height 32
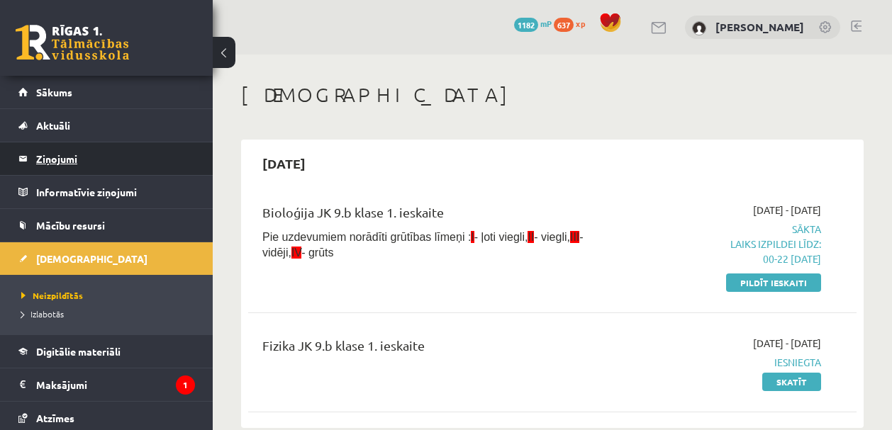
click at [66, 147] on legend "Ziņojumi 0" at bounding box center [115, 158] width 159 height 33
